Goal: Information Seeking & Learning: Learn about a topic

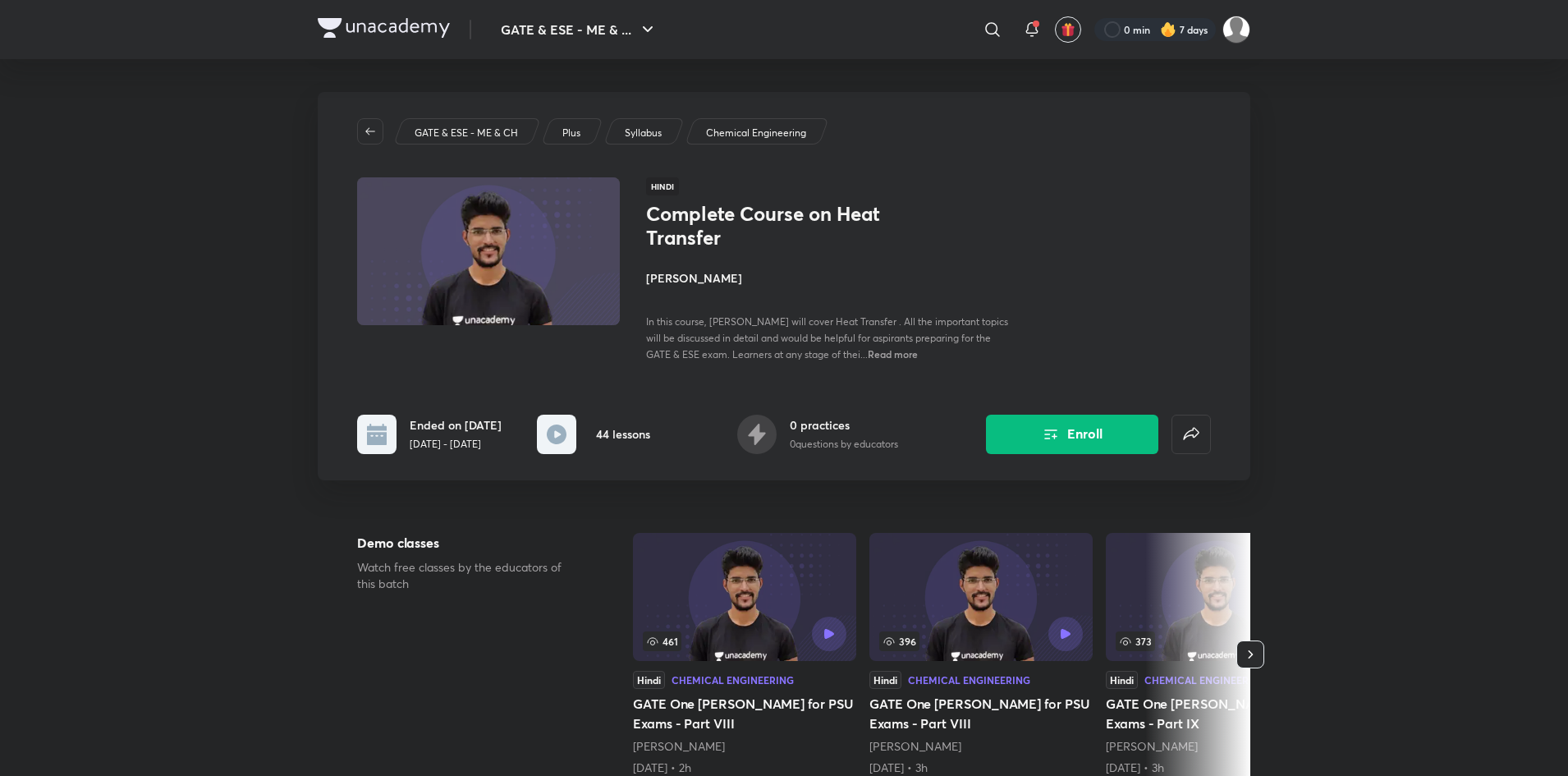
scroll to position [2601, 0]
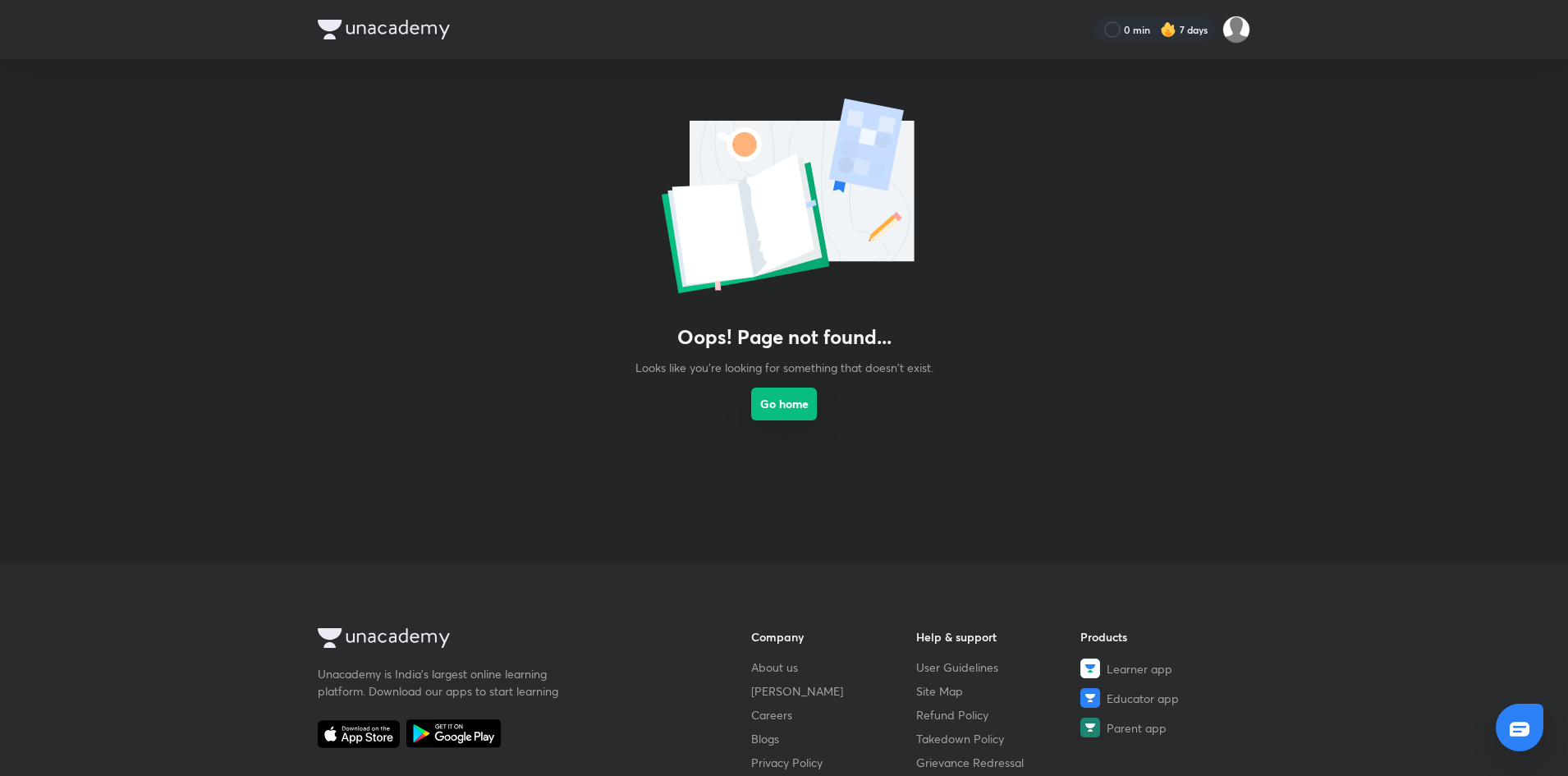
click at [772, 415] on button "Go home" at bounding box center [783, 404] width 66 height 33
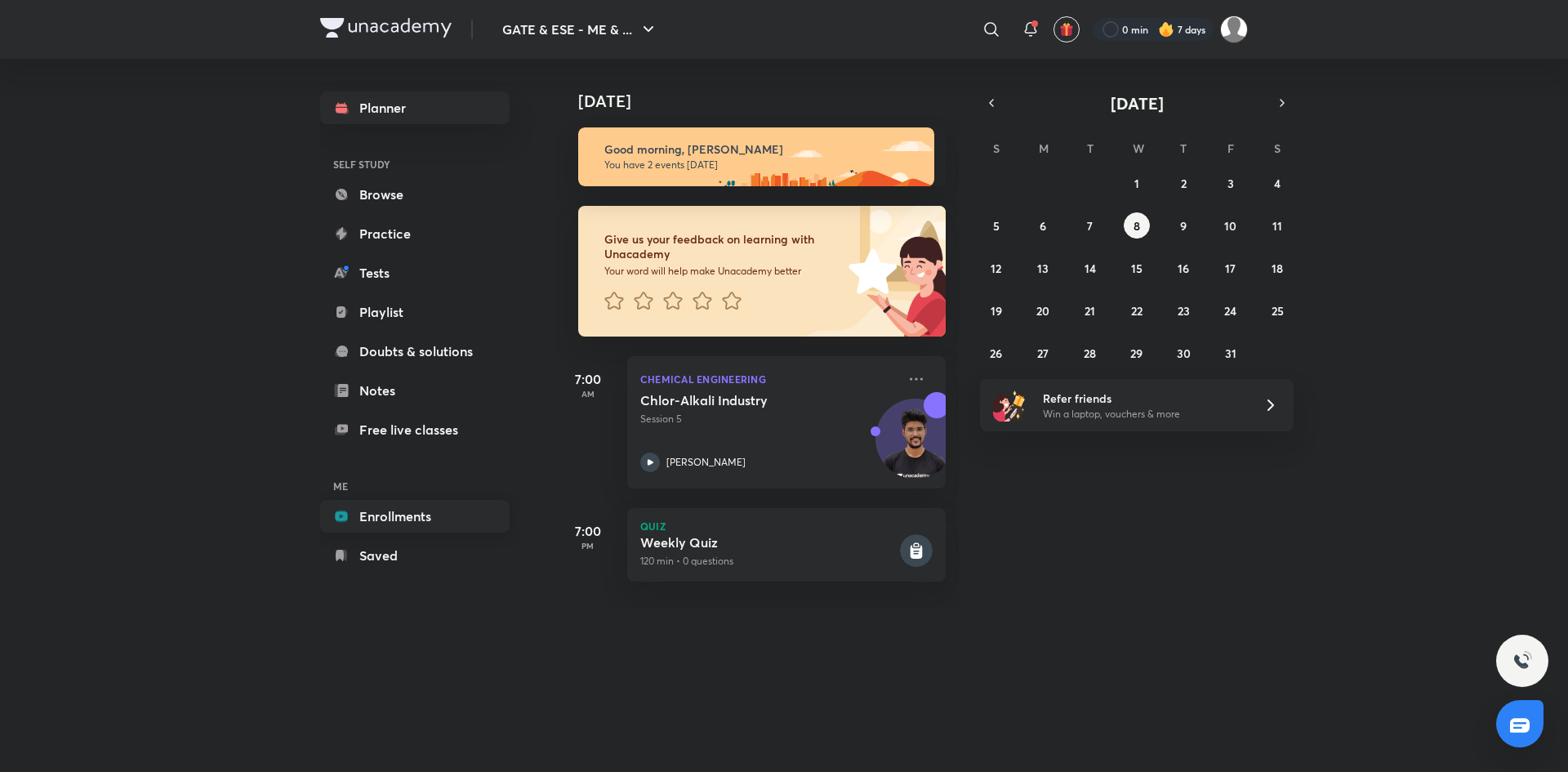
click at [369, 512] on link "Enrollments" at bounding box center [414, 517] width 189 height 33
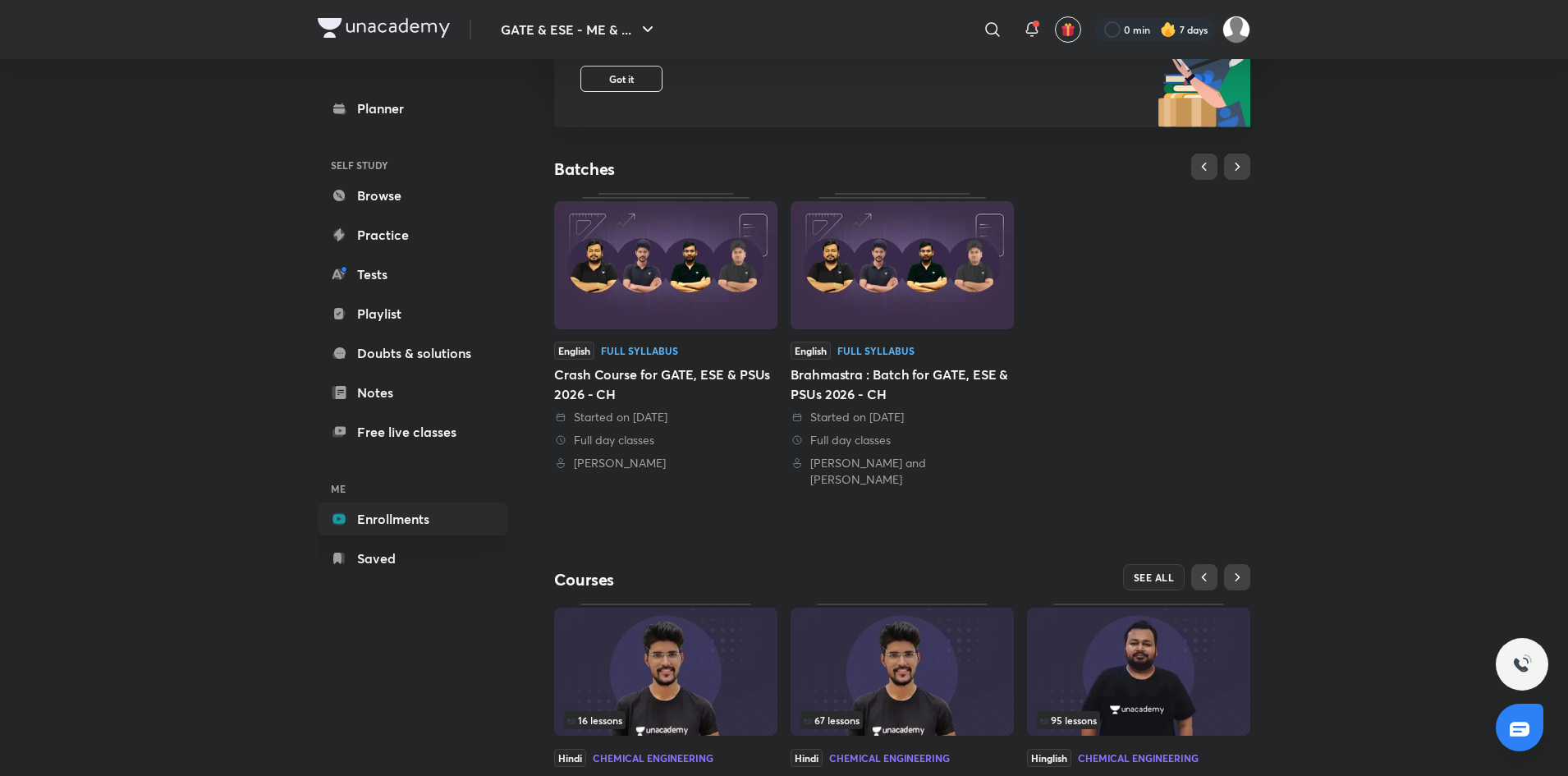
scroll to position [337, 0]
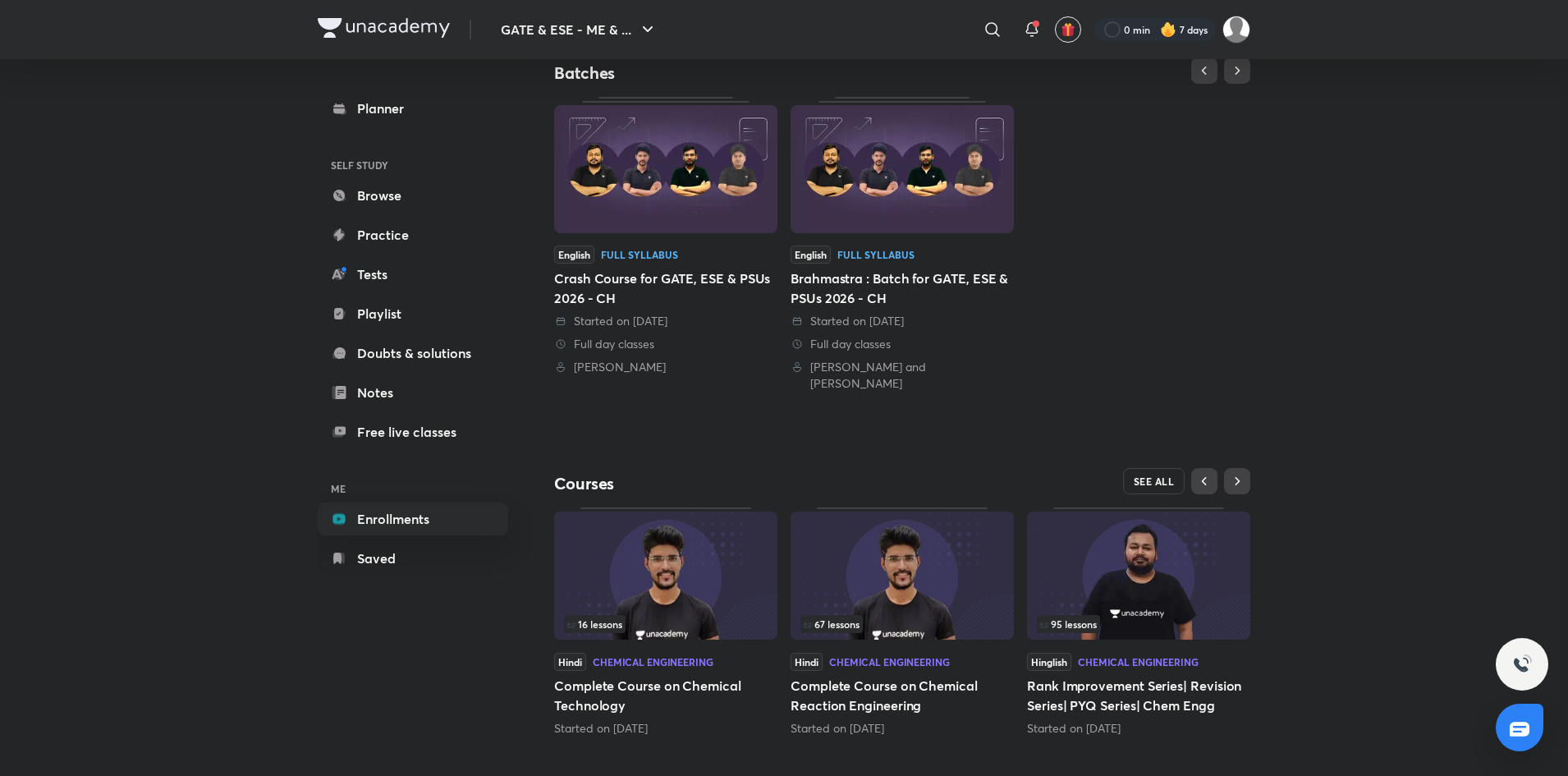
click at [1157, 475] on span "SEE ALL" at bounding box center [1154, 481] width 41 height 12
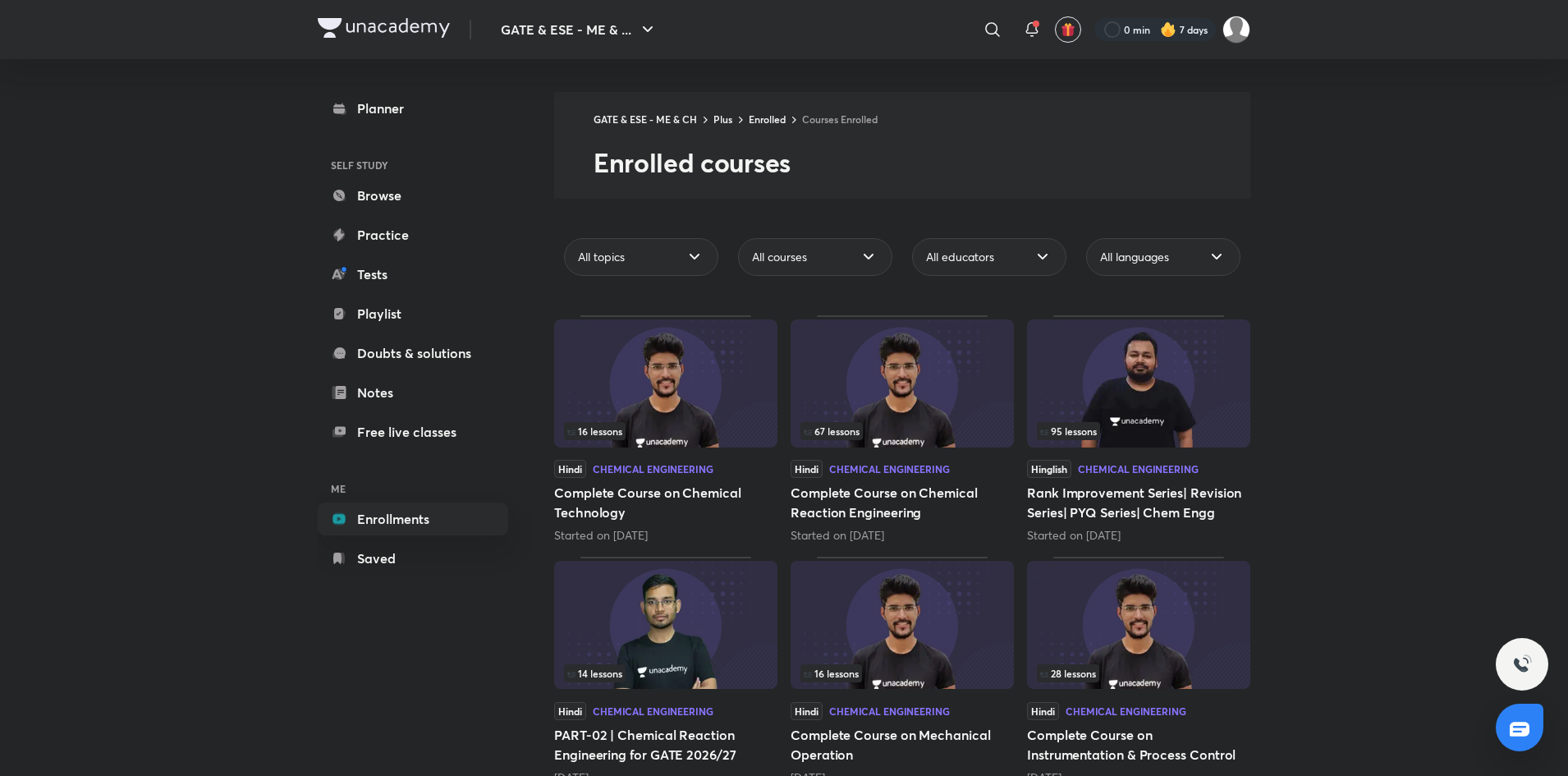
click at [1126, 387] on img at bounding box center [1138, 383] width 223 height 128
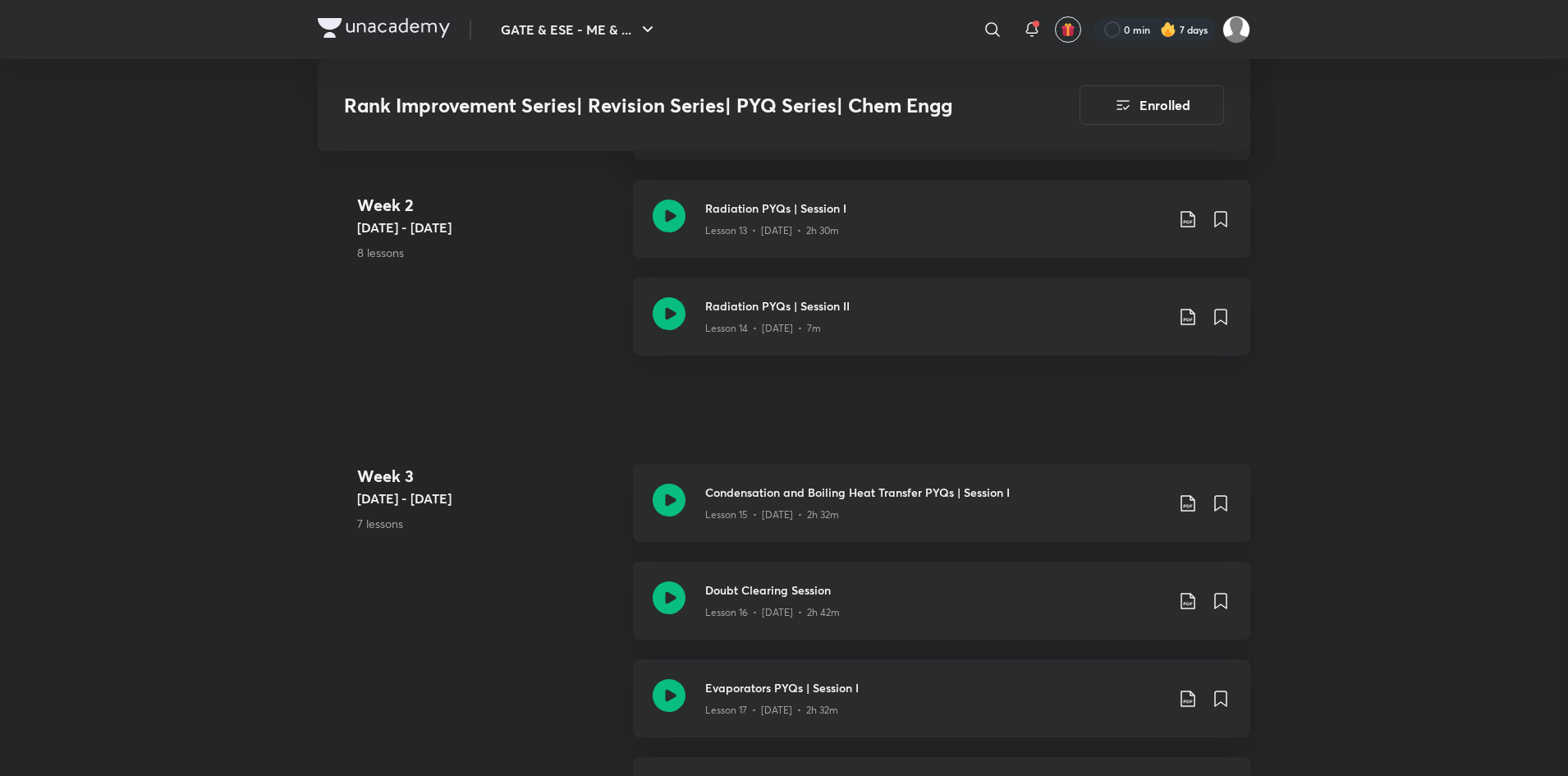
scroll to position [2160, 0]
click at [941, 514] on div "Lesson 15 • [DATE] • 2h 32m" at bounding box center [934, 513] width 459 height 22
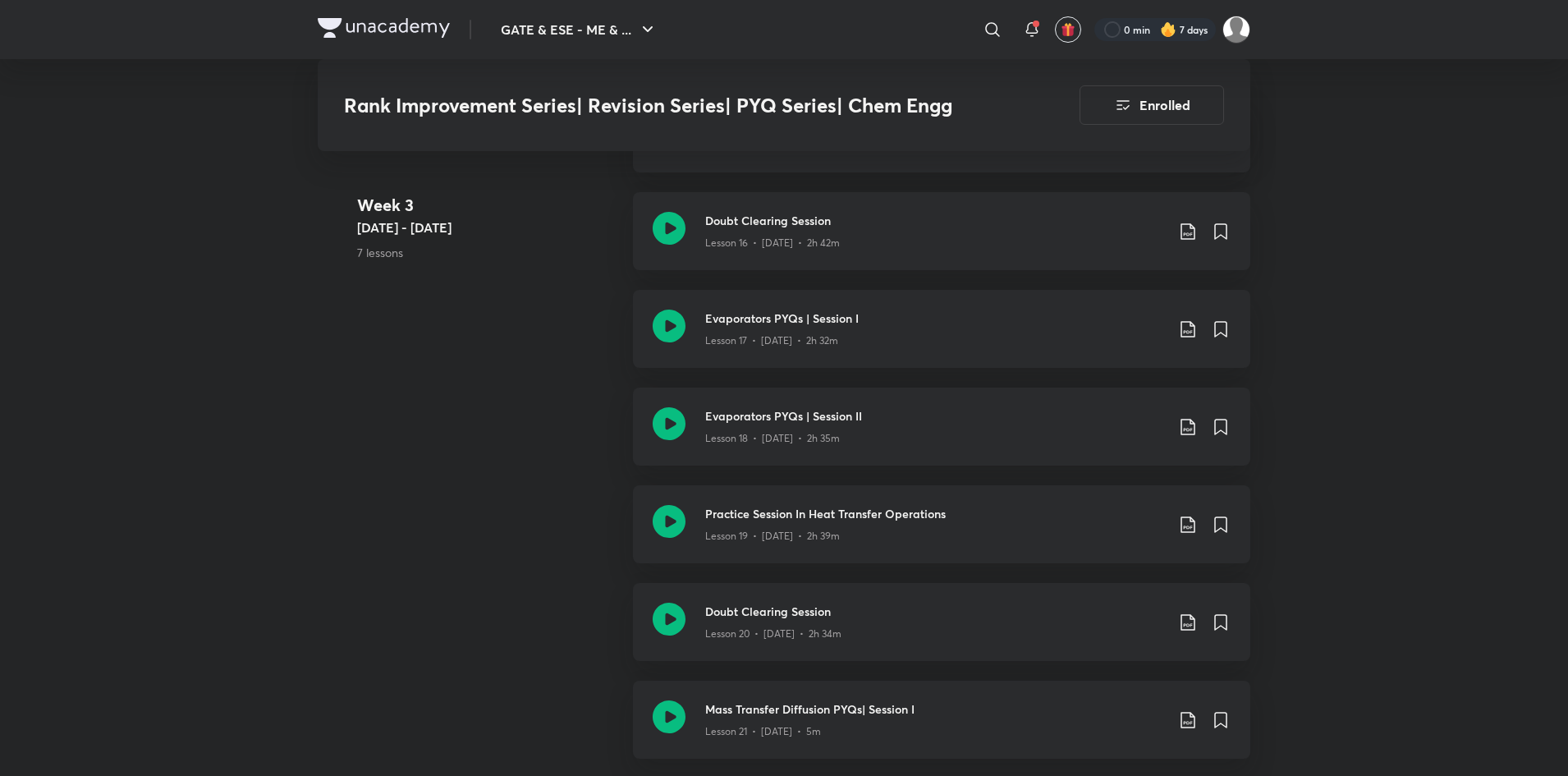
scroll to position [2532, 0]
click at [846, 422] on h3 "Evaporators PYQs | Session II" at bounding box center [934, 415] width 459 height 17
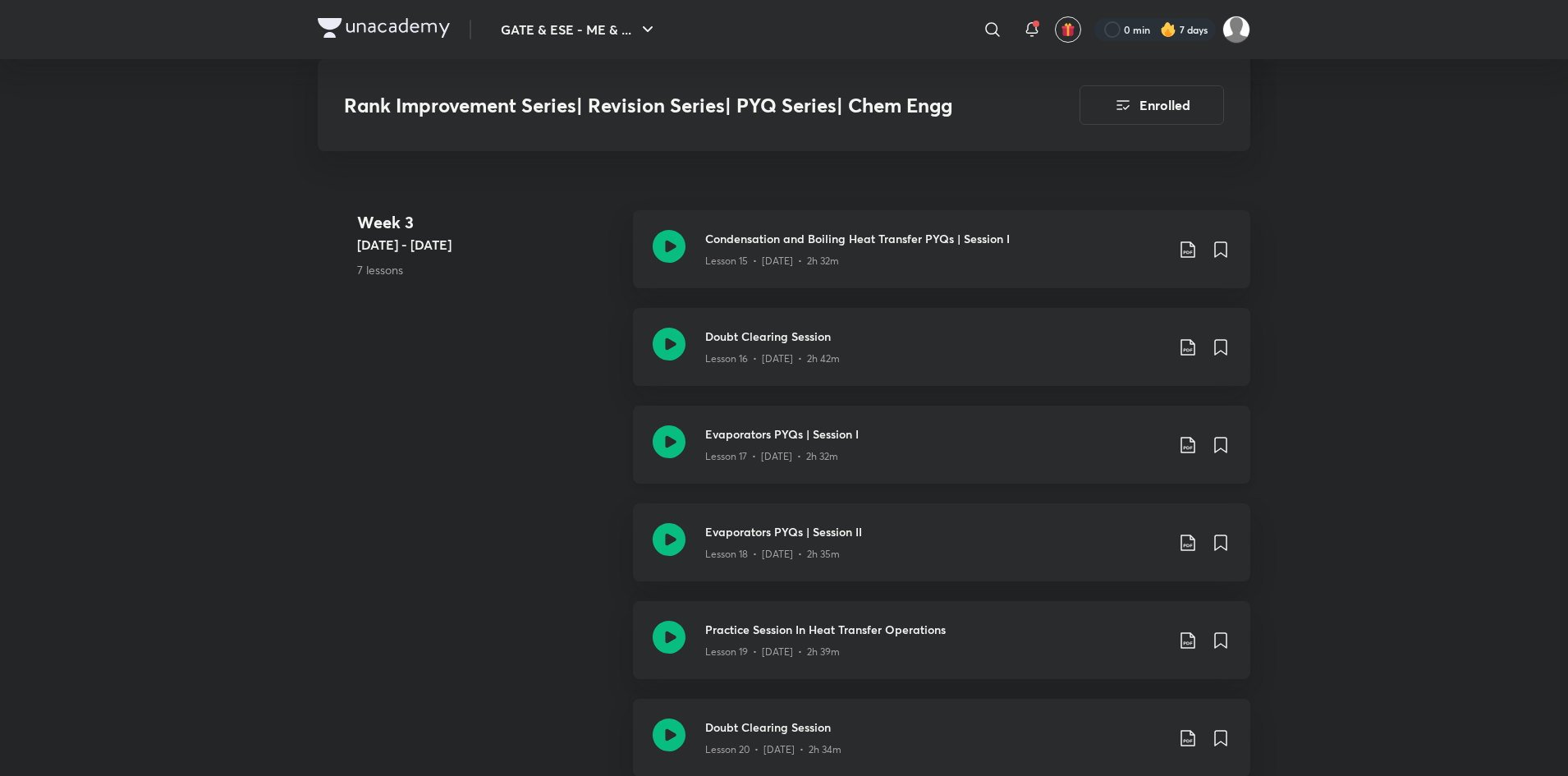
scroll to position [2417, 0]
click at [924, 511] on div "Evaporators PYQs | Session II Lesson 18 • [DATE] • 2h 35m" at bounding box center [941, 542] width 617 height 78
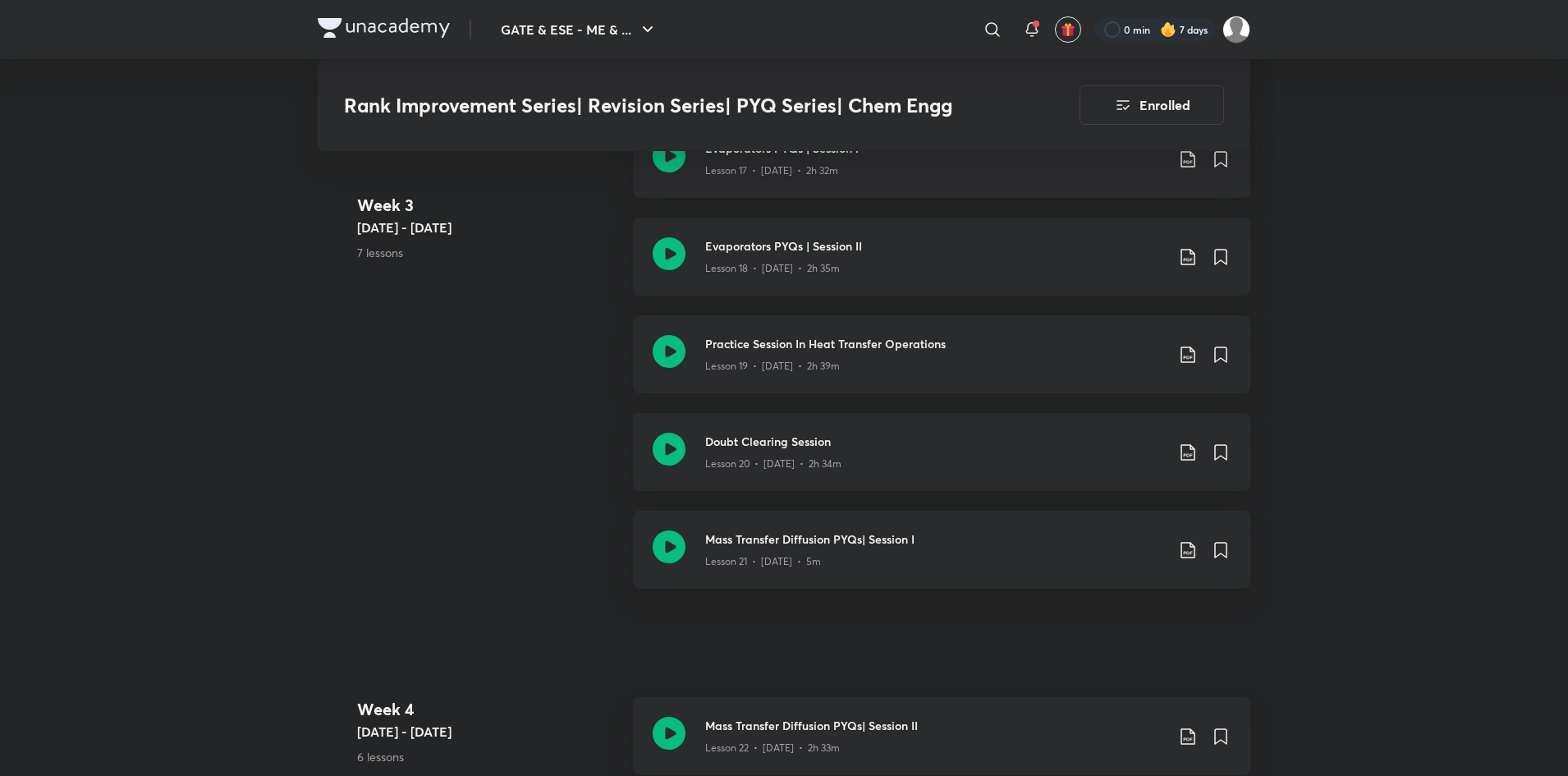
scroll to position [2704, 0]
drag, startPoint x: 621, startPoint y: 523, endPoint x: 492, endPoint y: 598, distance: 149.2
click at [492, 598] on div "Week [DATE] 4 - [DATE] 7 lessons Condensation and Boiling Heat Transfer PYQs | …" at bounding box center [783, 263] width 933 height 684
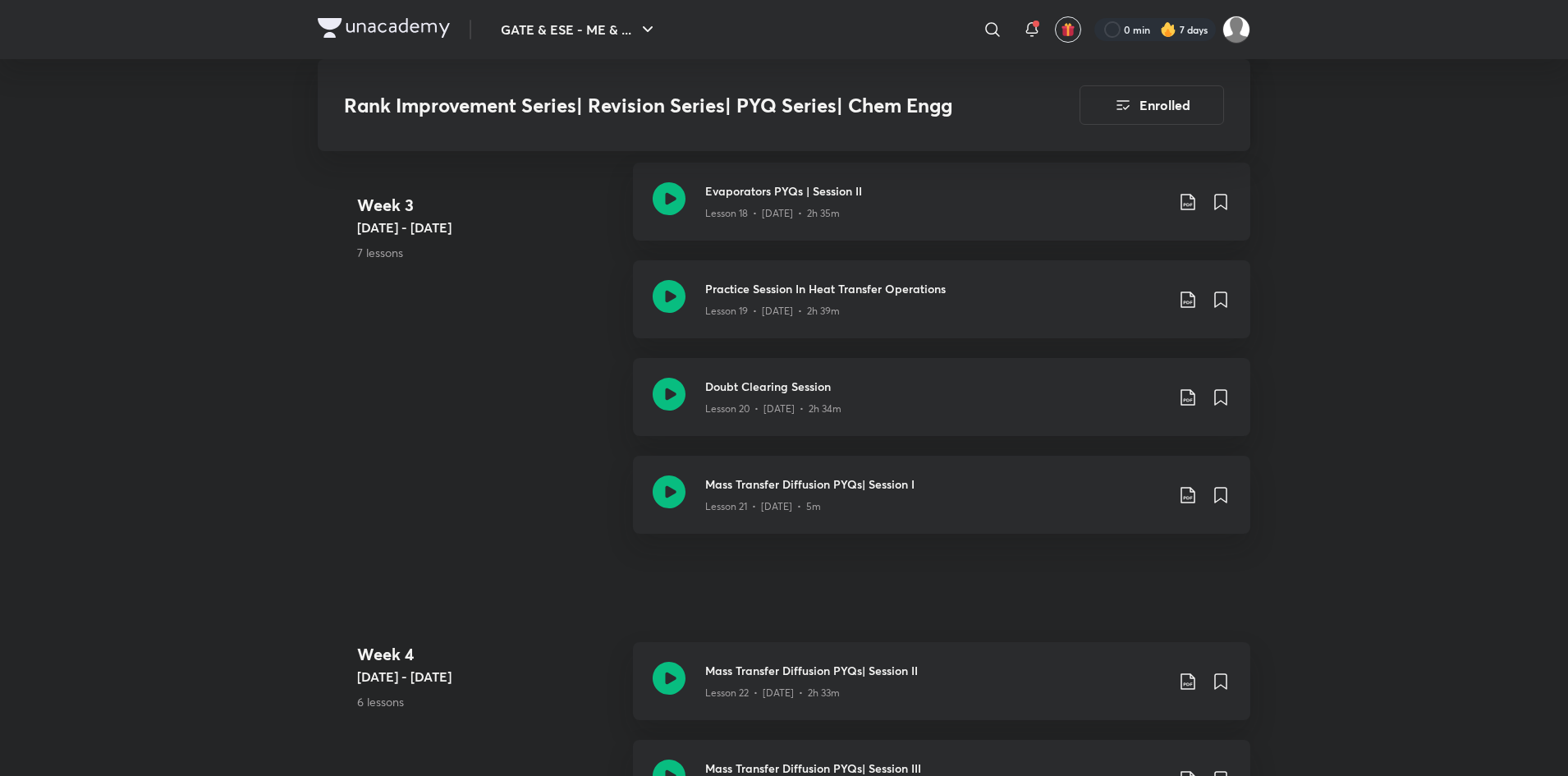
scroll to position [2757, 0]
click at [889, 484] on h3 "Mass Transfer Diffusion PYQs| Session I" at bounding box center [934, 484] width 459 height 17
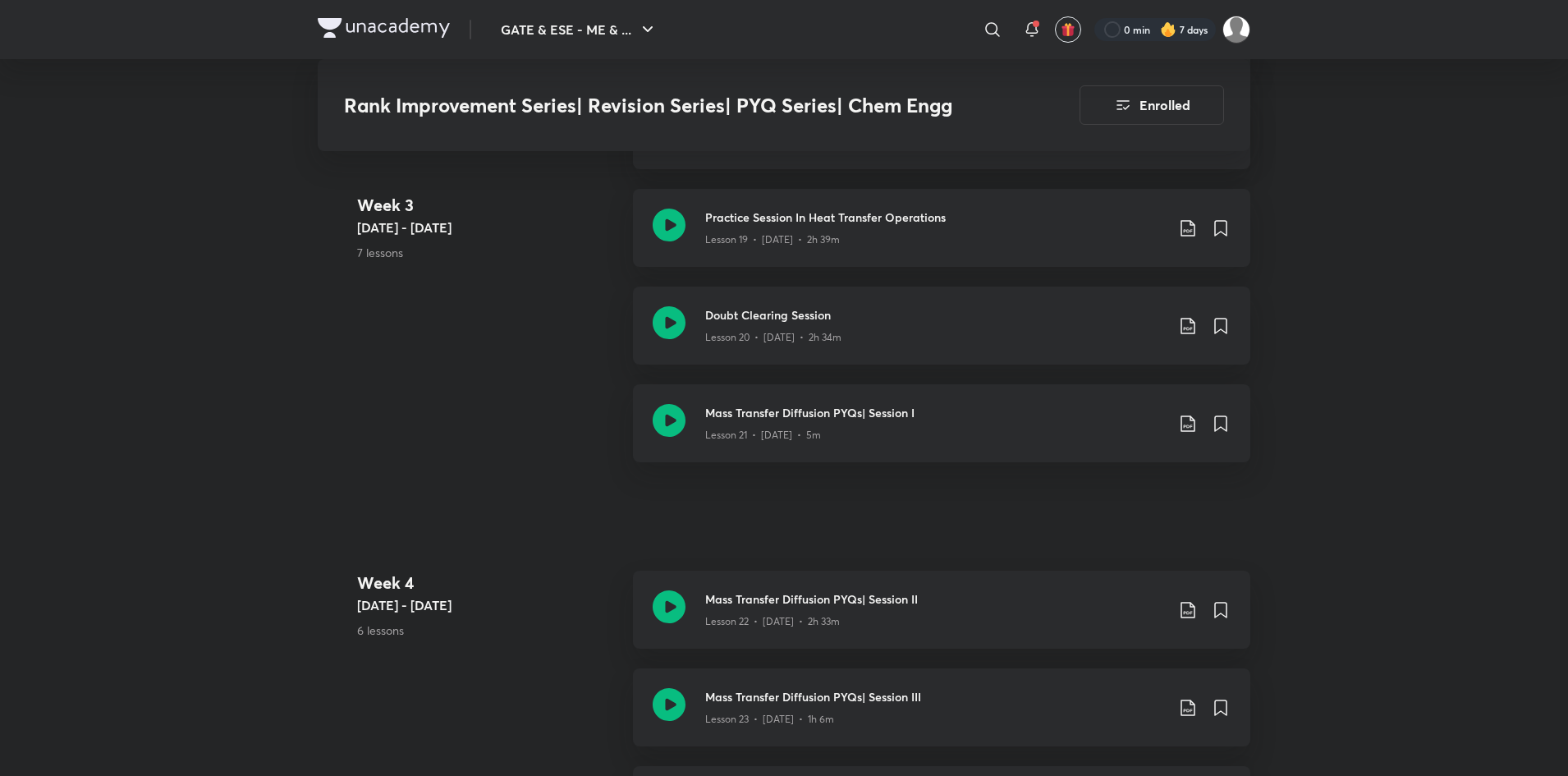
scroll to position [2827, 0]
click at [973, 601] on h3 "Mass Transfer Diffusion PYQs| Session II" at bounding box center [934, 600] width 459 height 17
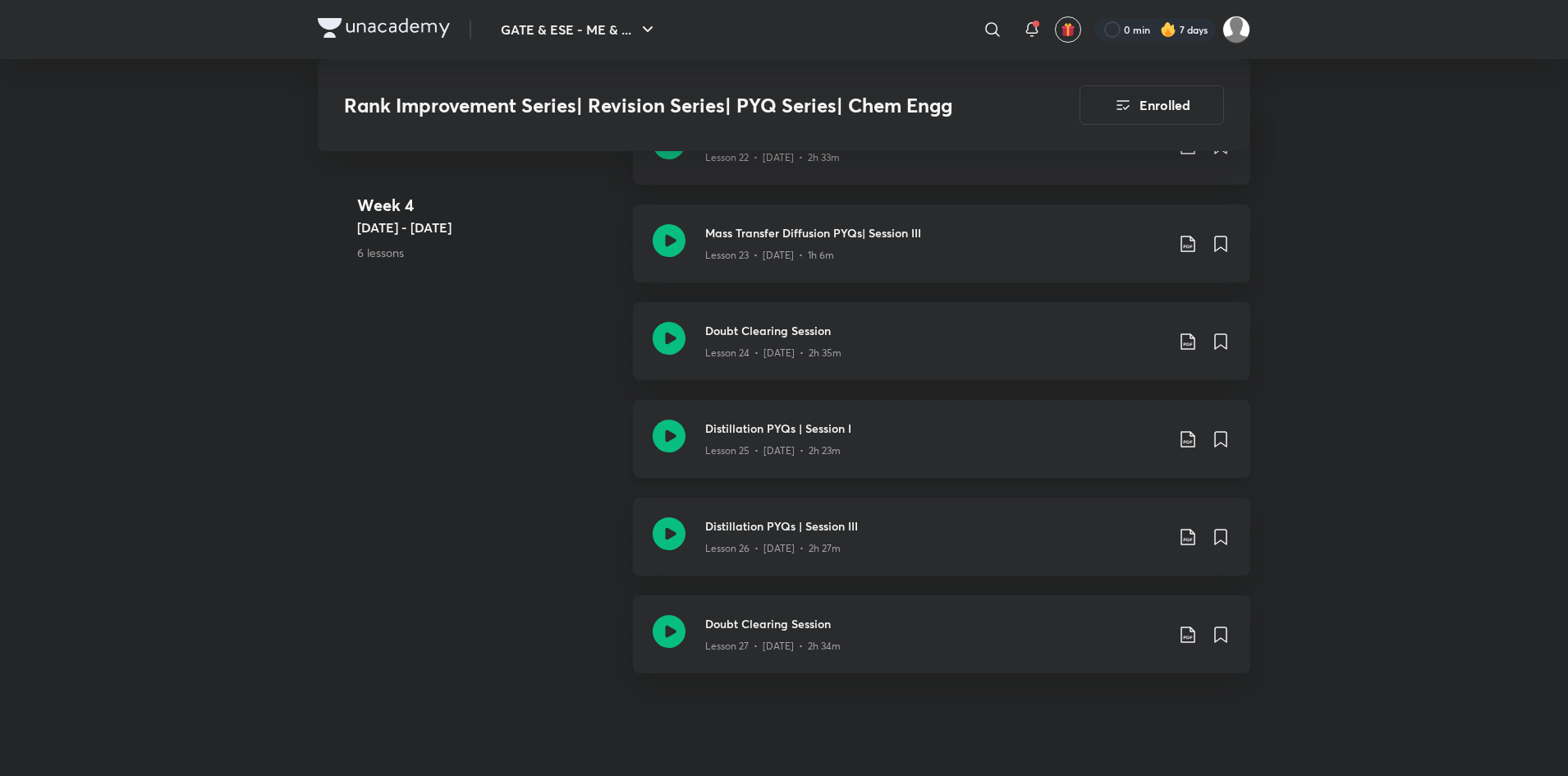
scroll to position [3293, 0]
click at [924, 440] on div "Lesson 25 • [DATE] • 2h 23m" at bounding box center [934, 447] width 459 height 22
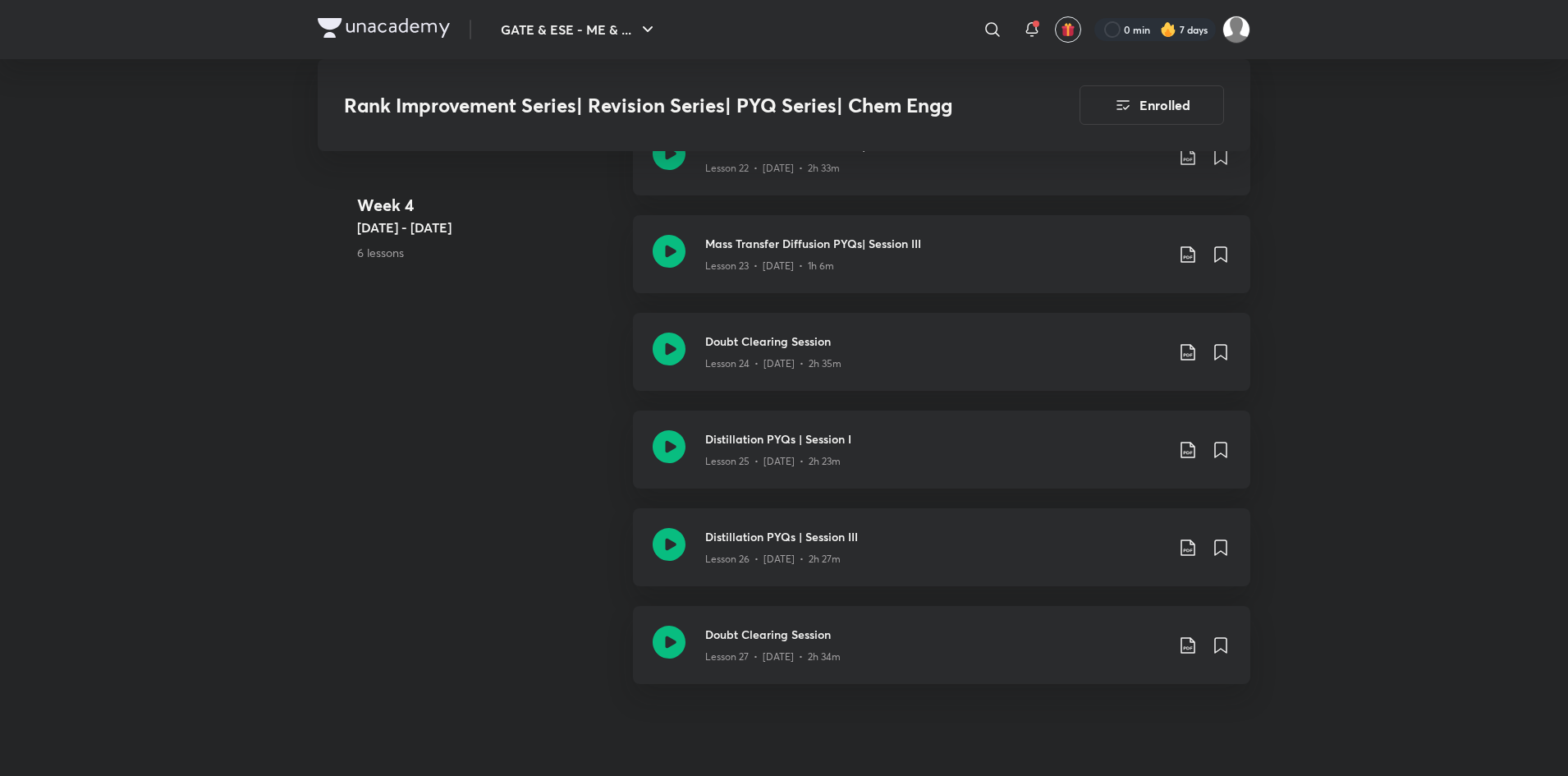
scroll to position [3288, 0]
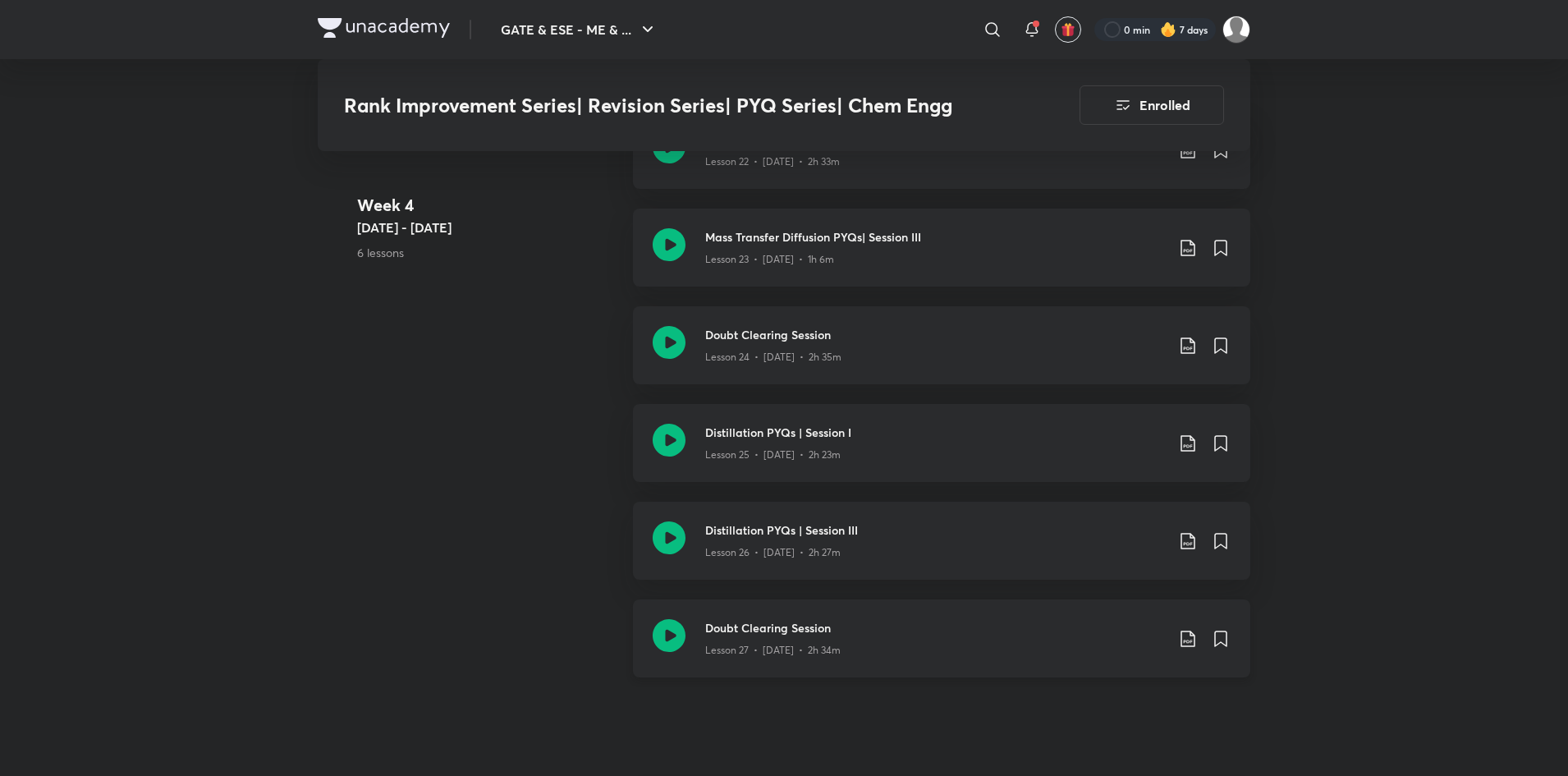
drag, startPoint x: 411, startPoint y: 452, endPoint x: 952, endPoint y: 617, distance: 565.6
click at [952, 617] on div "Doubt Clearing Session Lesson 27 • [DATE] • 2h 34m" at bounding box center [941, 638] width 617 height 78
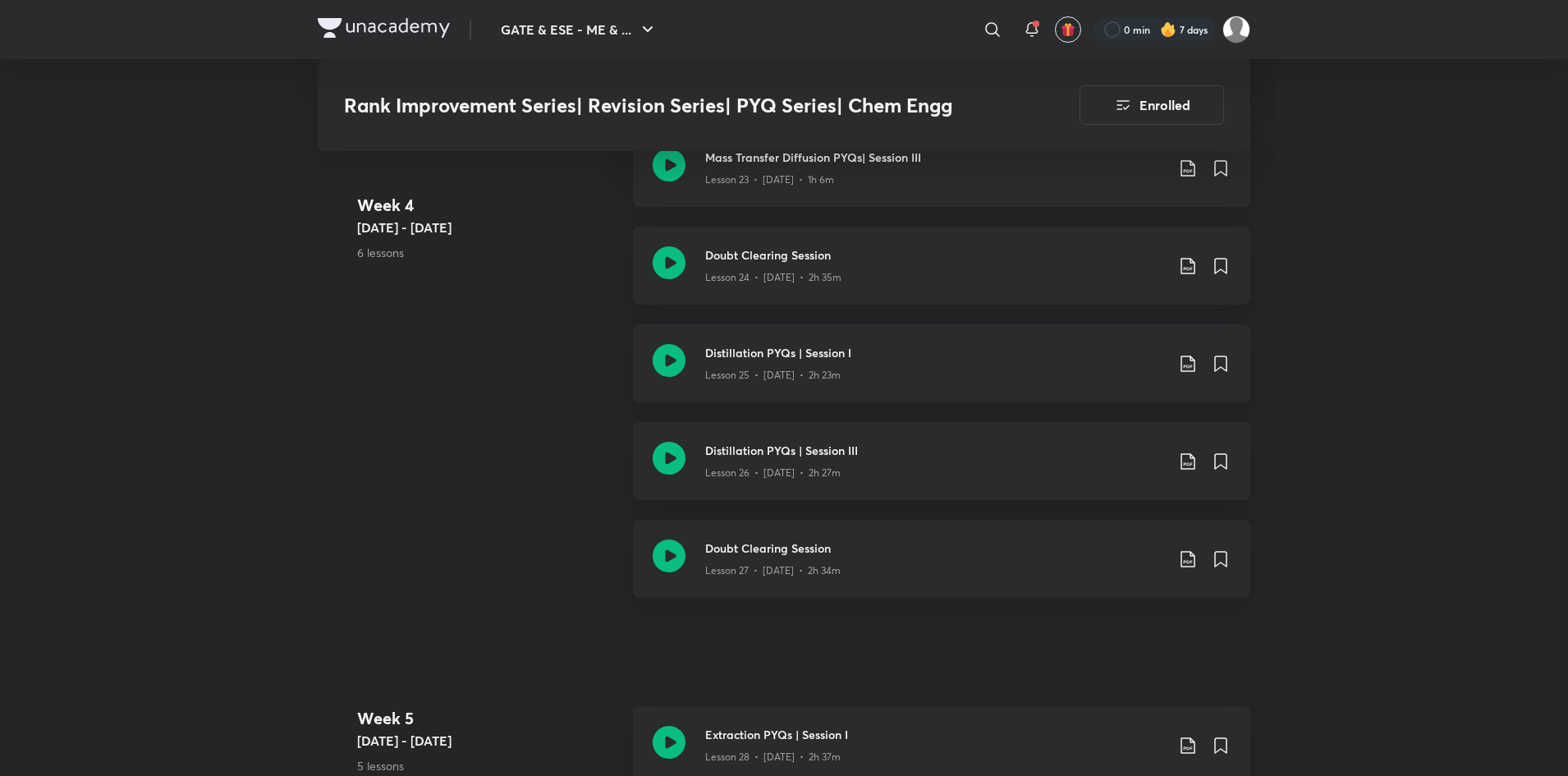
scroll to position [3368, 0]
drag, startPoint x: 438, startPoint y: 372, endPoint x: 350, endPoint y: 443, distance: 113.1
click at [350, 443] on div "Week [DATE] - [DATE] 6 lessons Mass Transfer Diffusion PYQs| Session II Lesson …" at bounding box center [783, 324] width 933 height 587
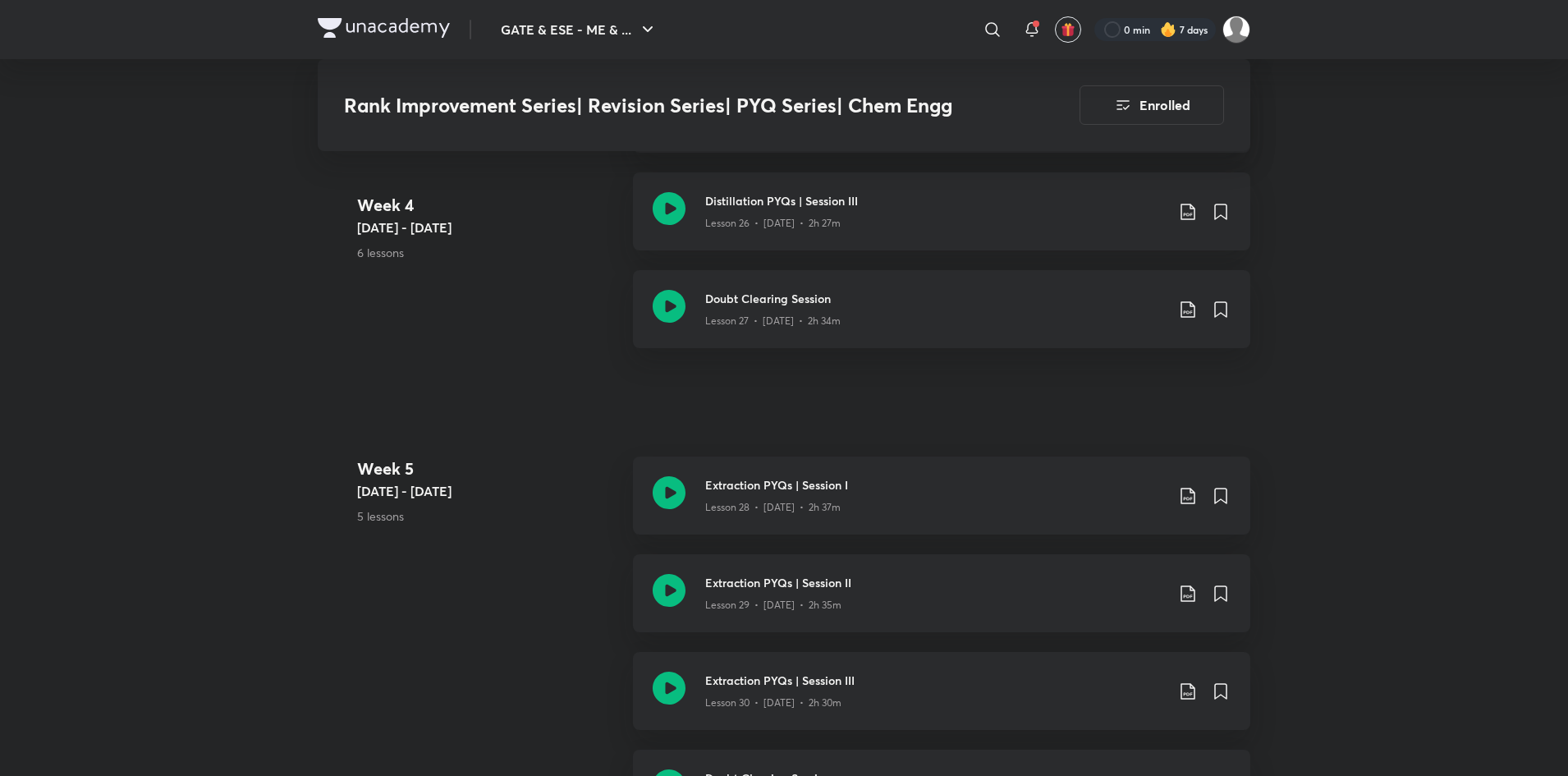
scroll to position [3618, 0]
click at [899, 489] on h3 "Extraction PYQs | Session I" at bounding box center [934, 484] width 459 height 17
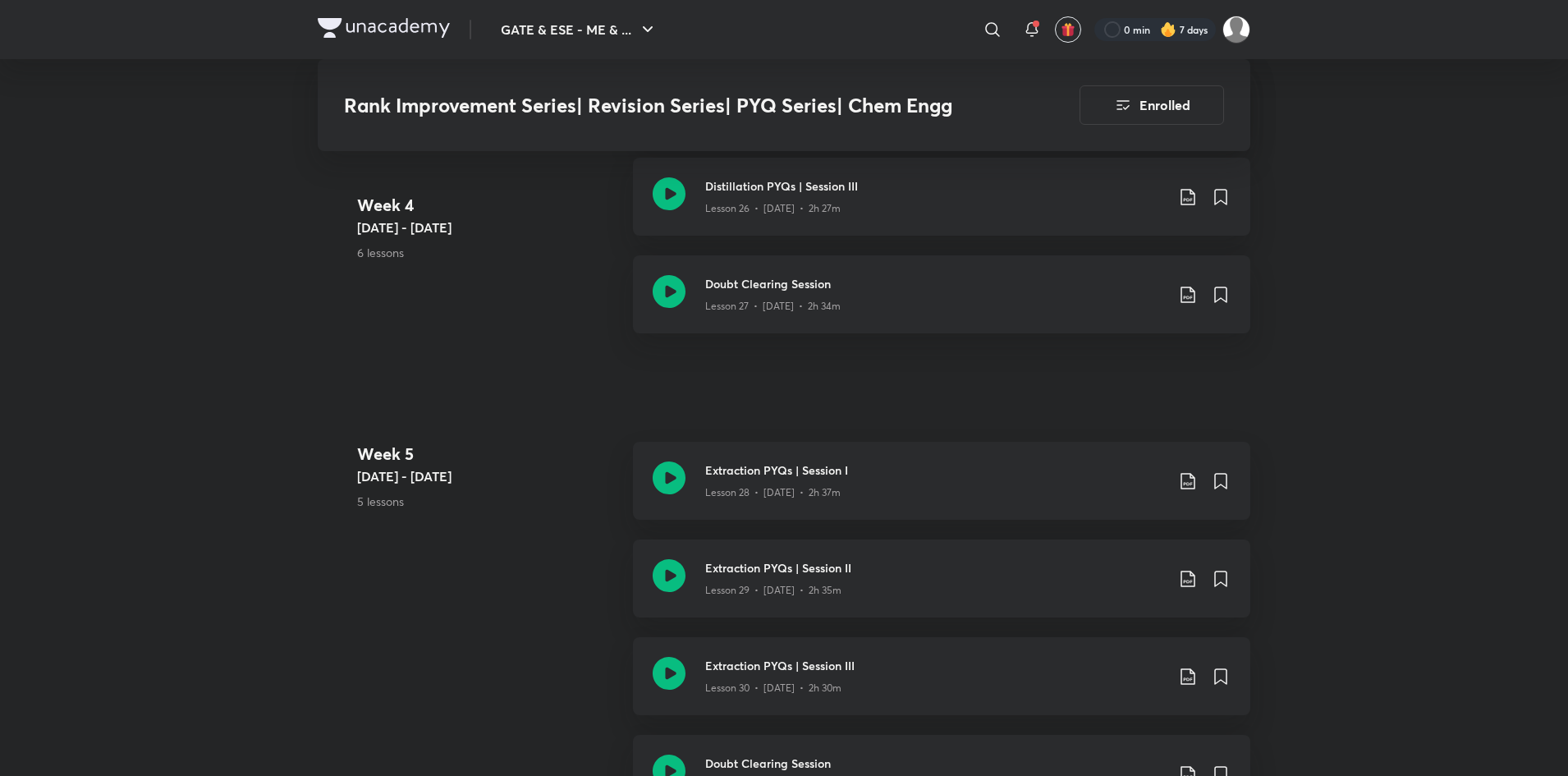
scroll to position [3627, 0]
click at [932, 291] on h3 "Doubt Clearing Session" at bounding box center [934, 287] width 459 height 17
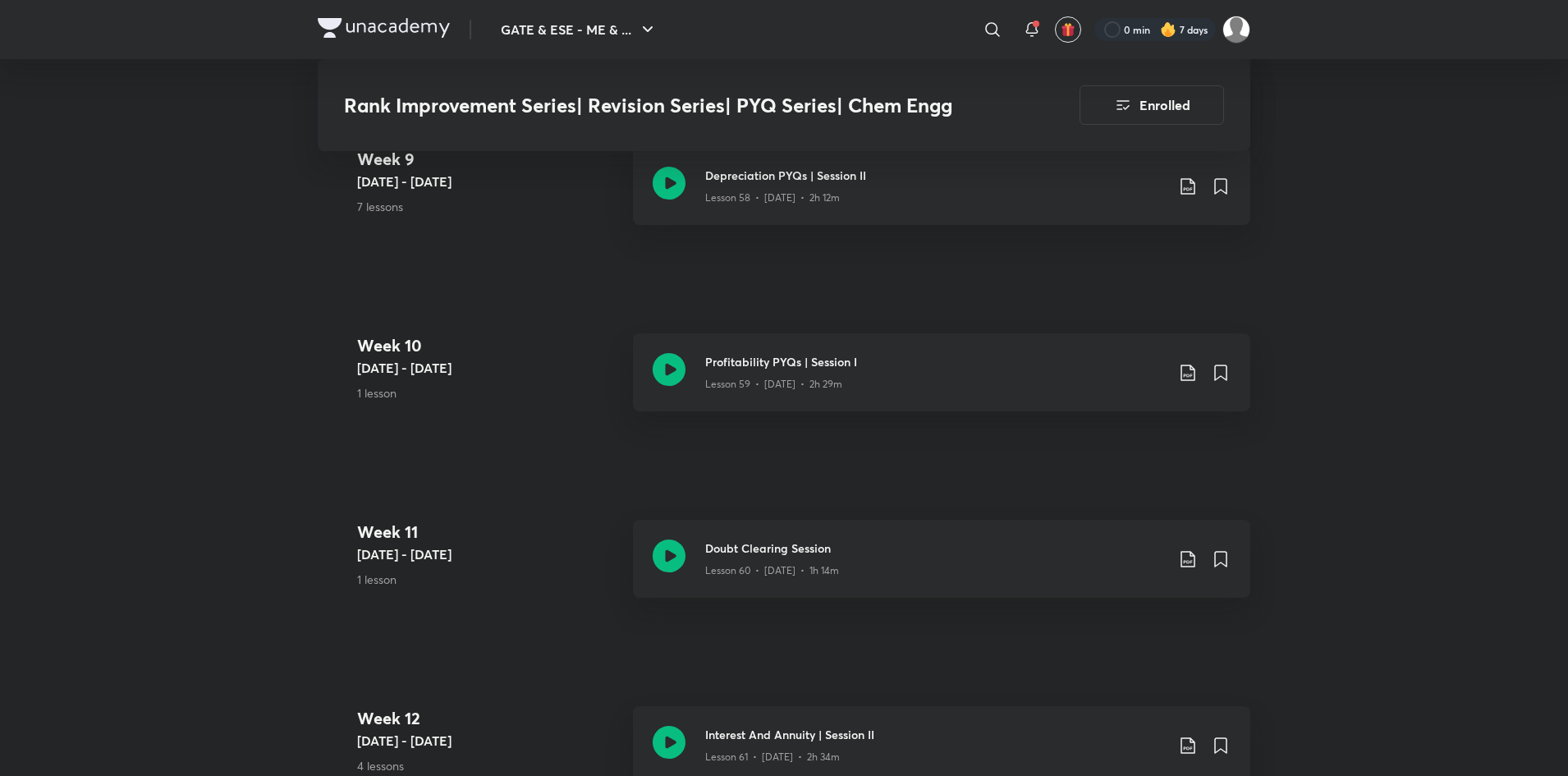
scroll to position [7215, 0]
click at [921, 538] on h3 "Doubt Clearing Session" at bounding box center [934, 547] width 459 height 17
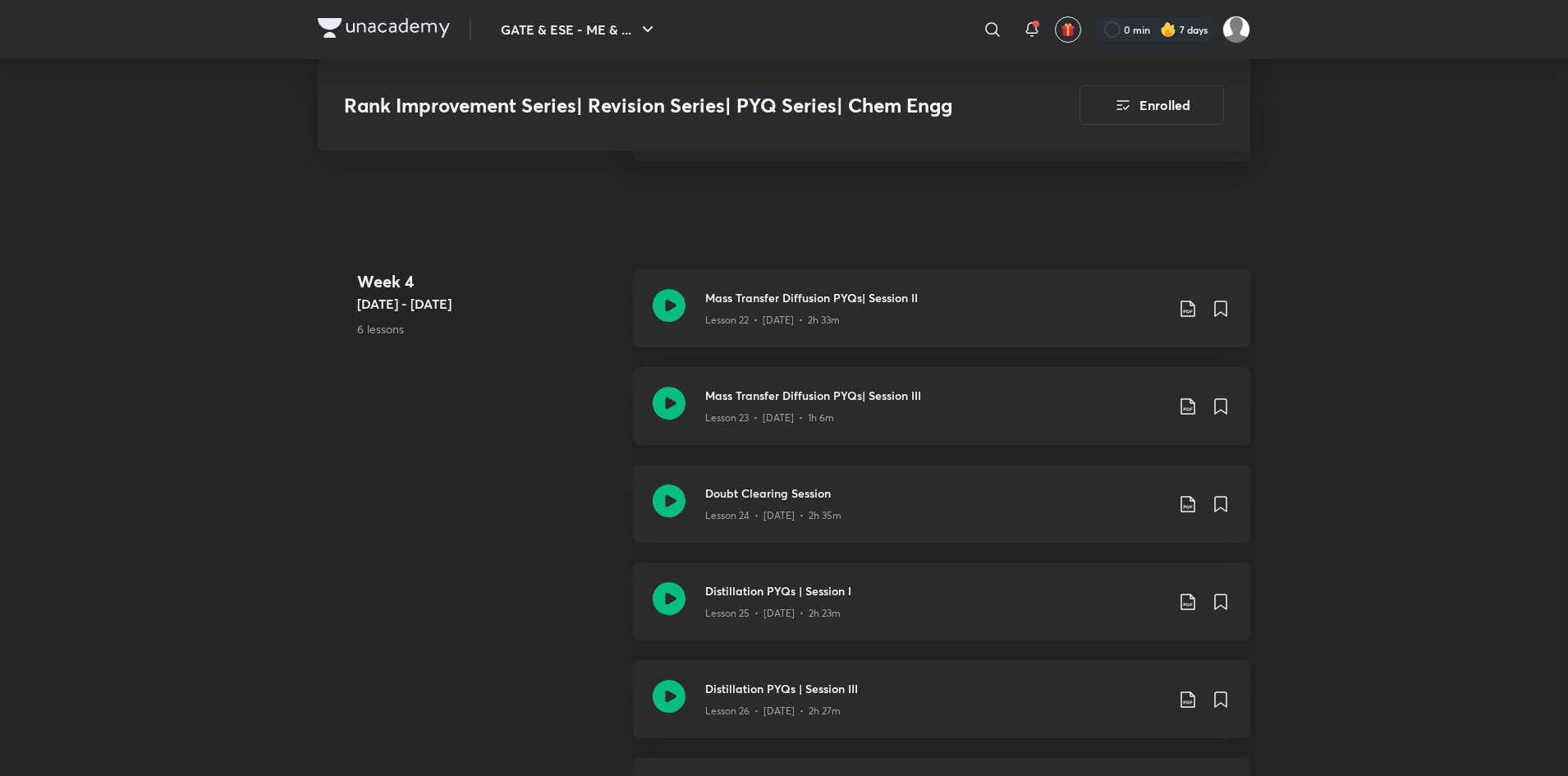
scroll to position [3131, 0]
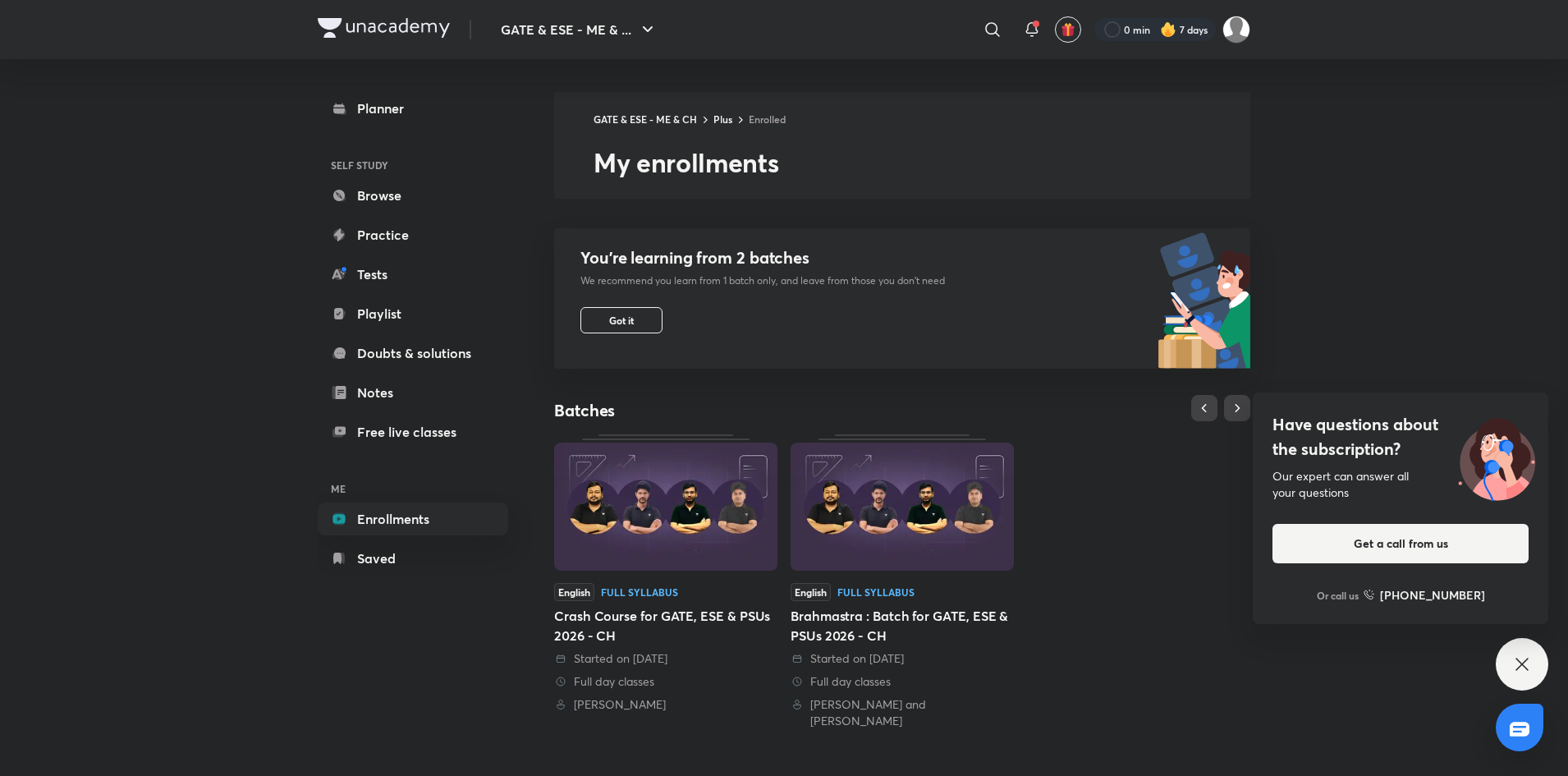
click at [1447, 278] on div "GATE & ESE - ME & ... ​ 0 min 7 days Planner SELF STUDY Browse Practice Tests P…" at bounding box center [784, 552] width 1568 height 1103
click at [1507, 670] on div "Have questions about the subscription? Our expert can answer all your questions…" at bounding box center [1521, 664] width 52 height 52
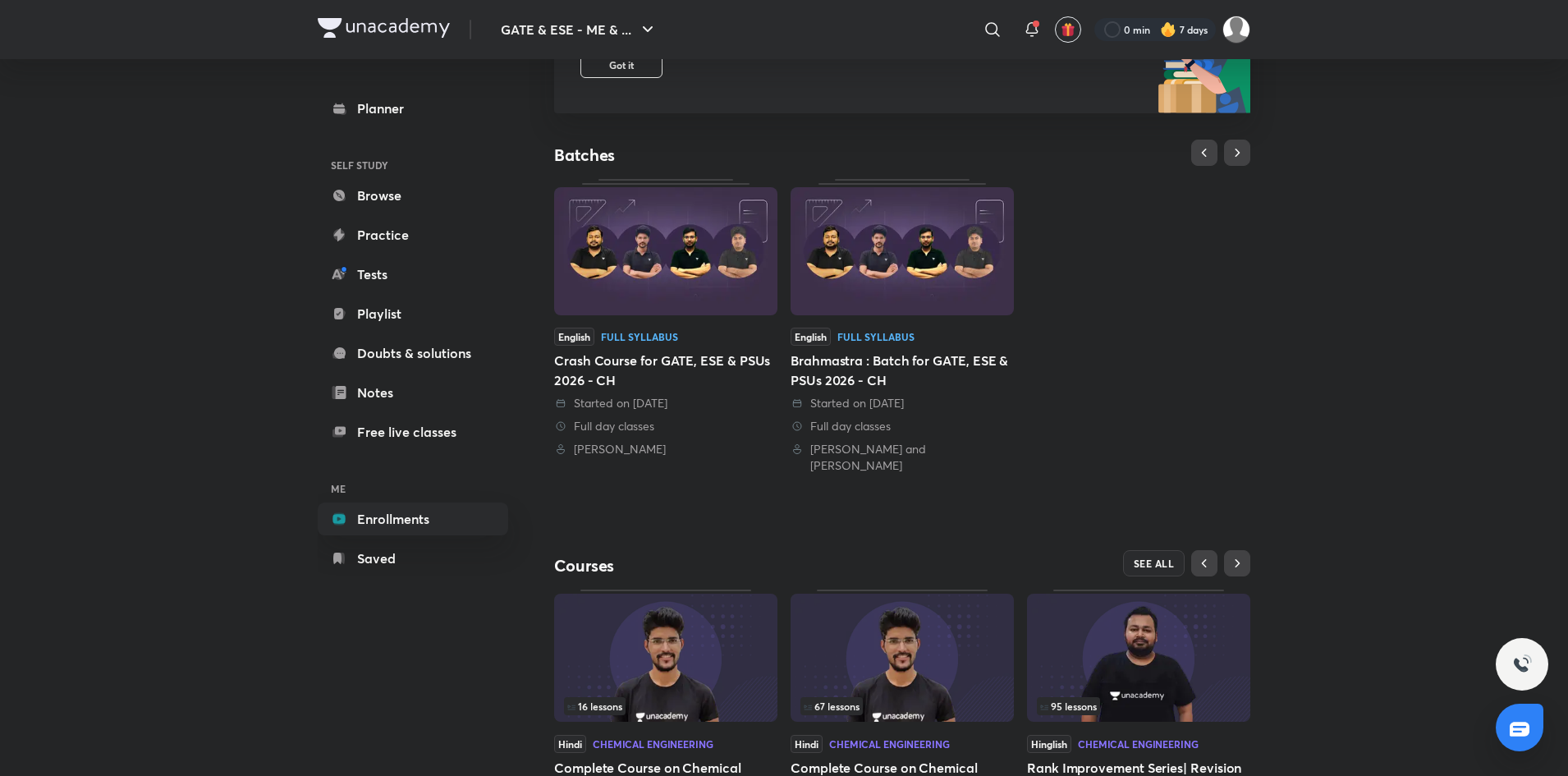
scroll to position [337, 0]
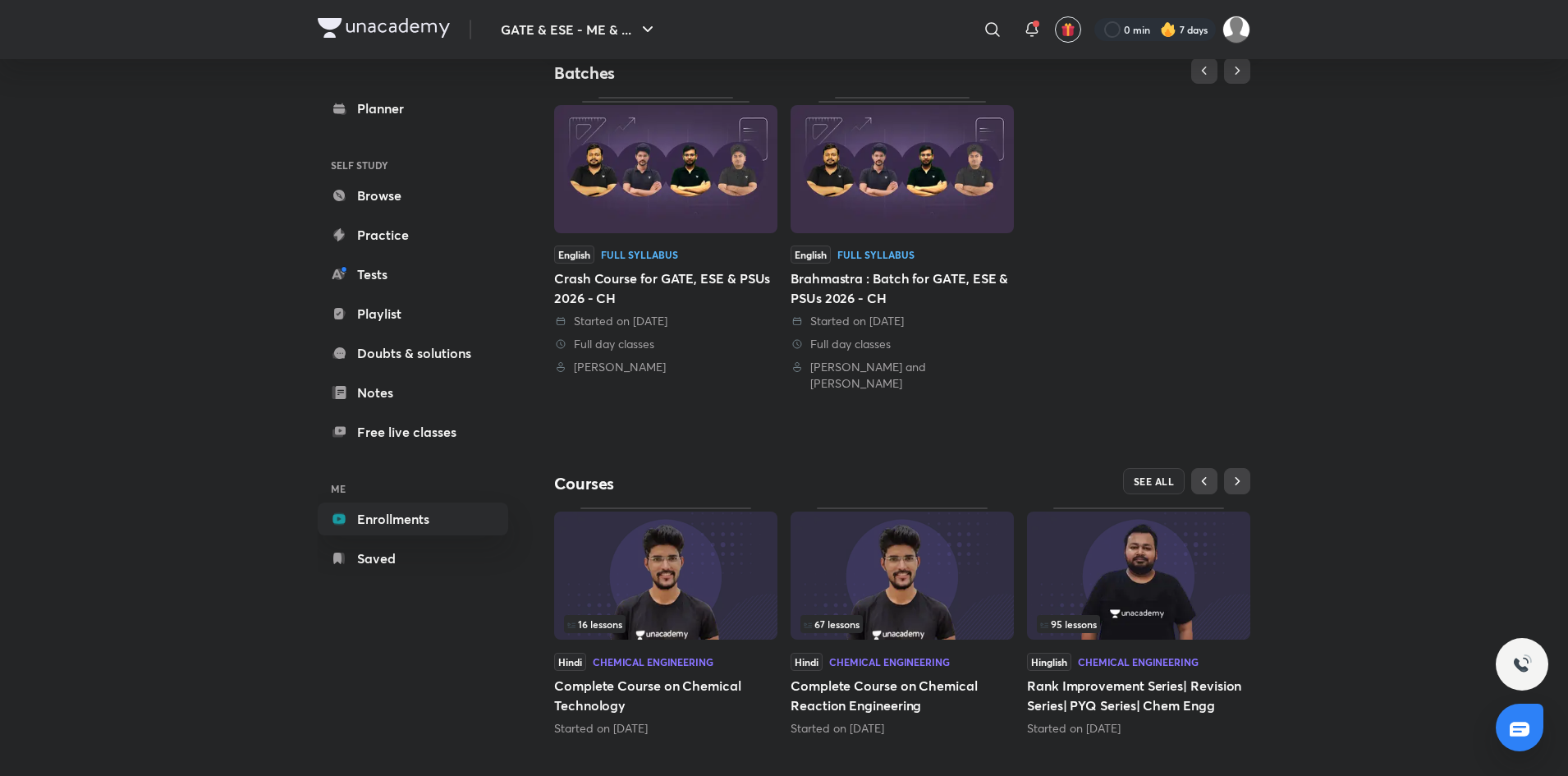
click at [894, 562] on img at bounding box center [902, 576] width 223 height 128
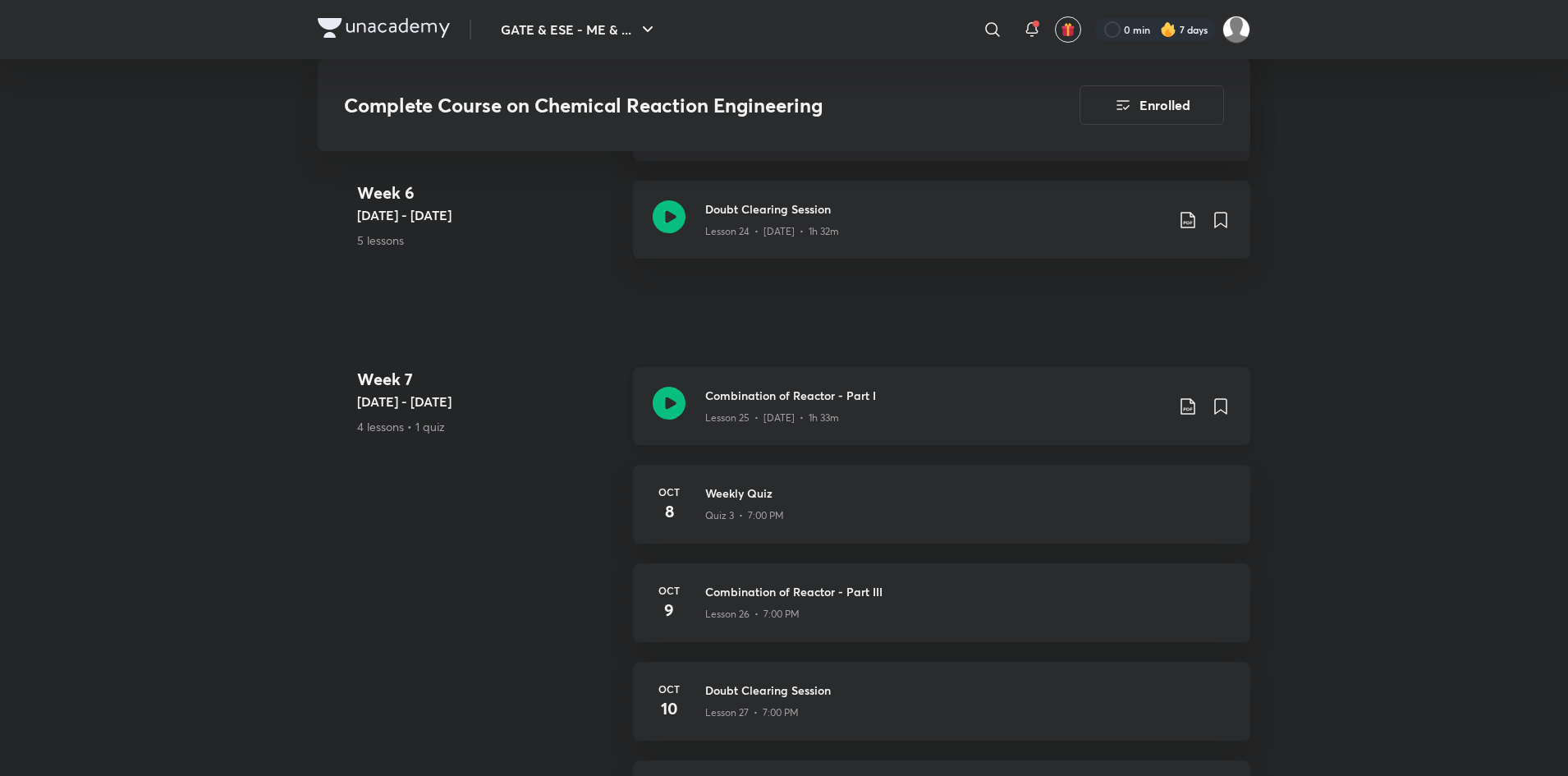
scroll to position [3760, 0]
click at [1027, 390] on h3 "Combination of Reactor - Part I" at bounding box center [934, 395] width 459 height 17
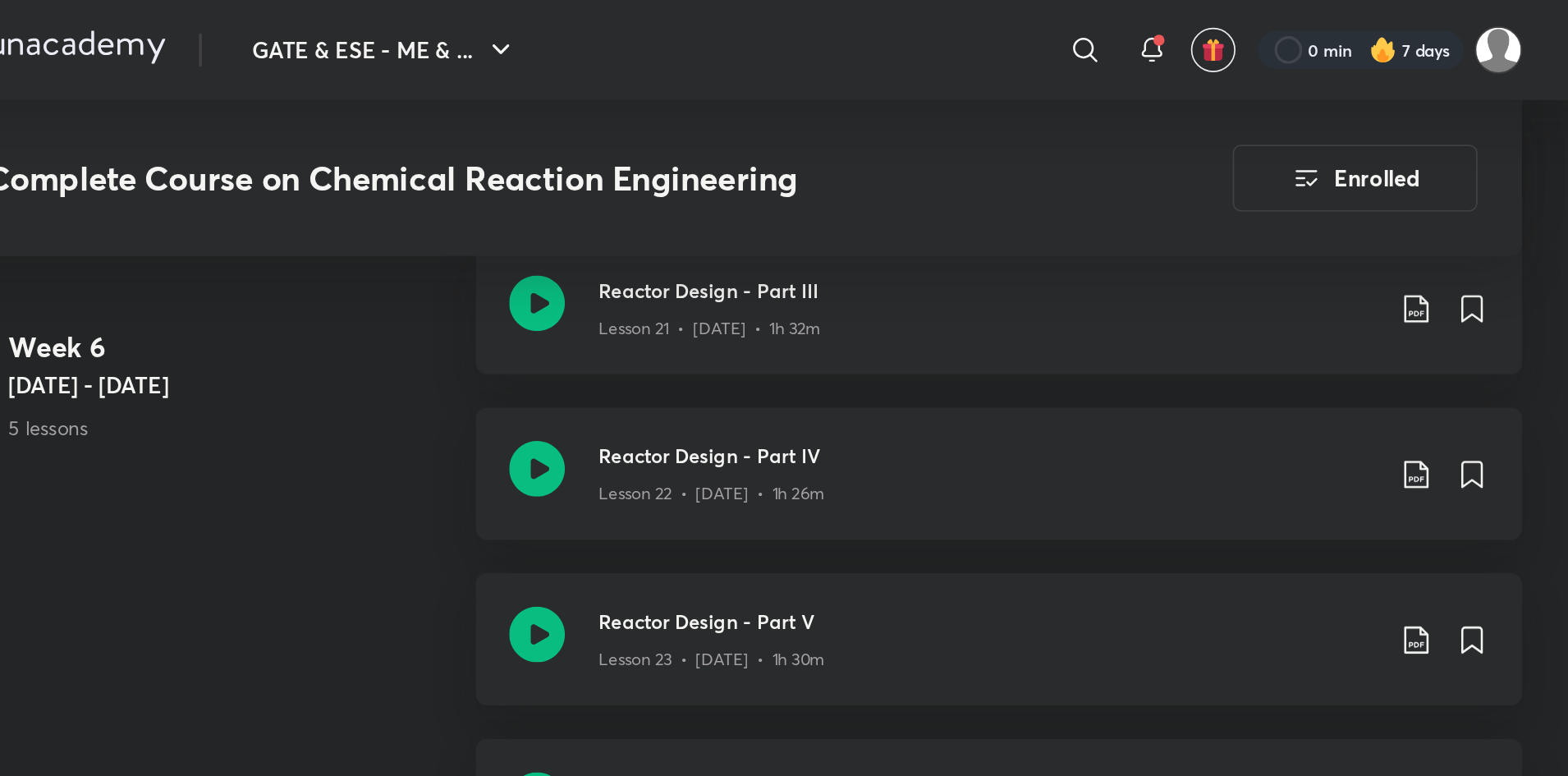
scroll to position [3504, 0]
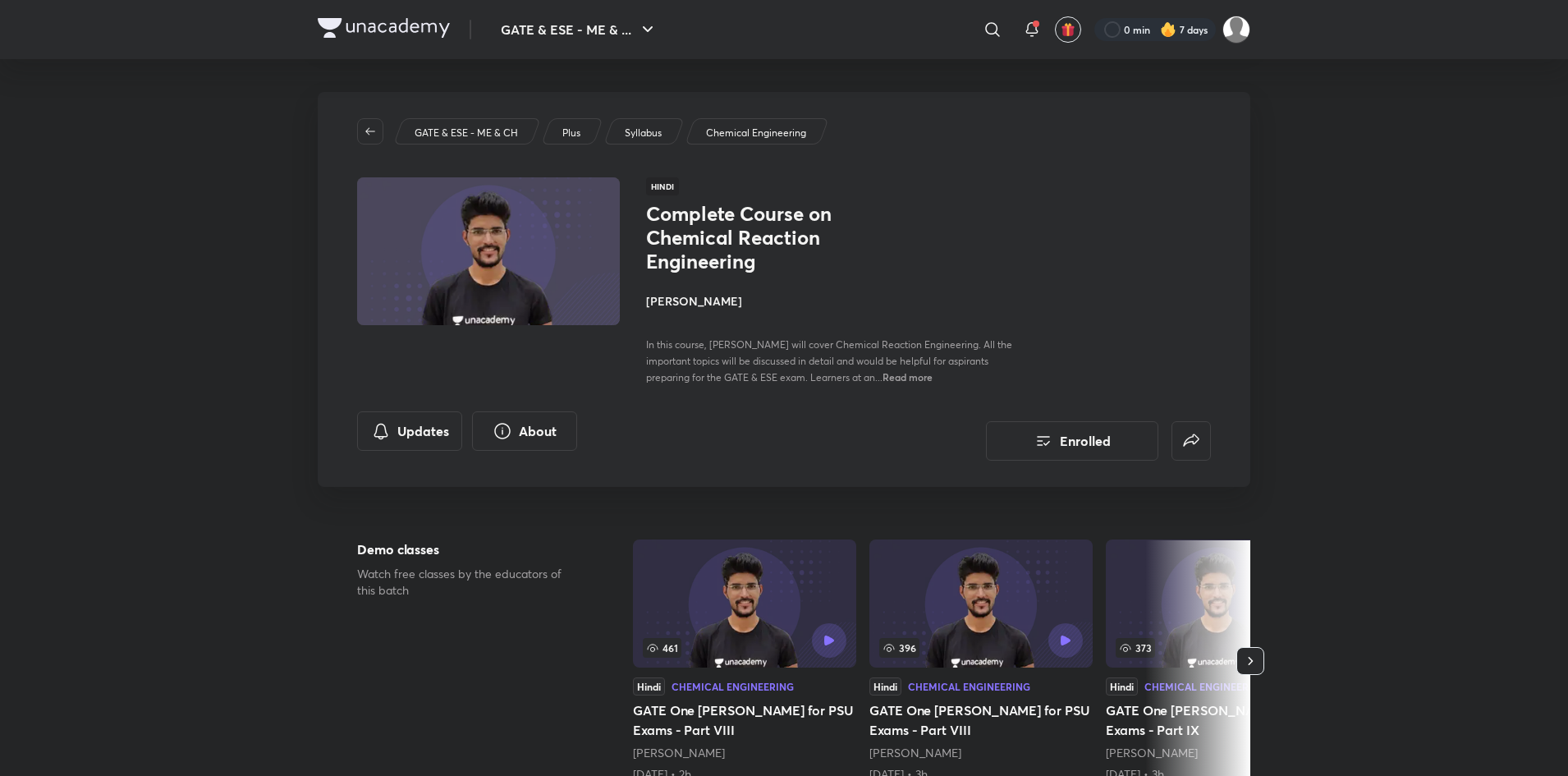
scroll to position [3504, 0]
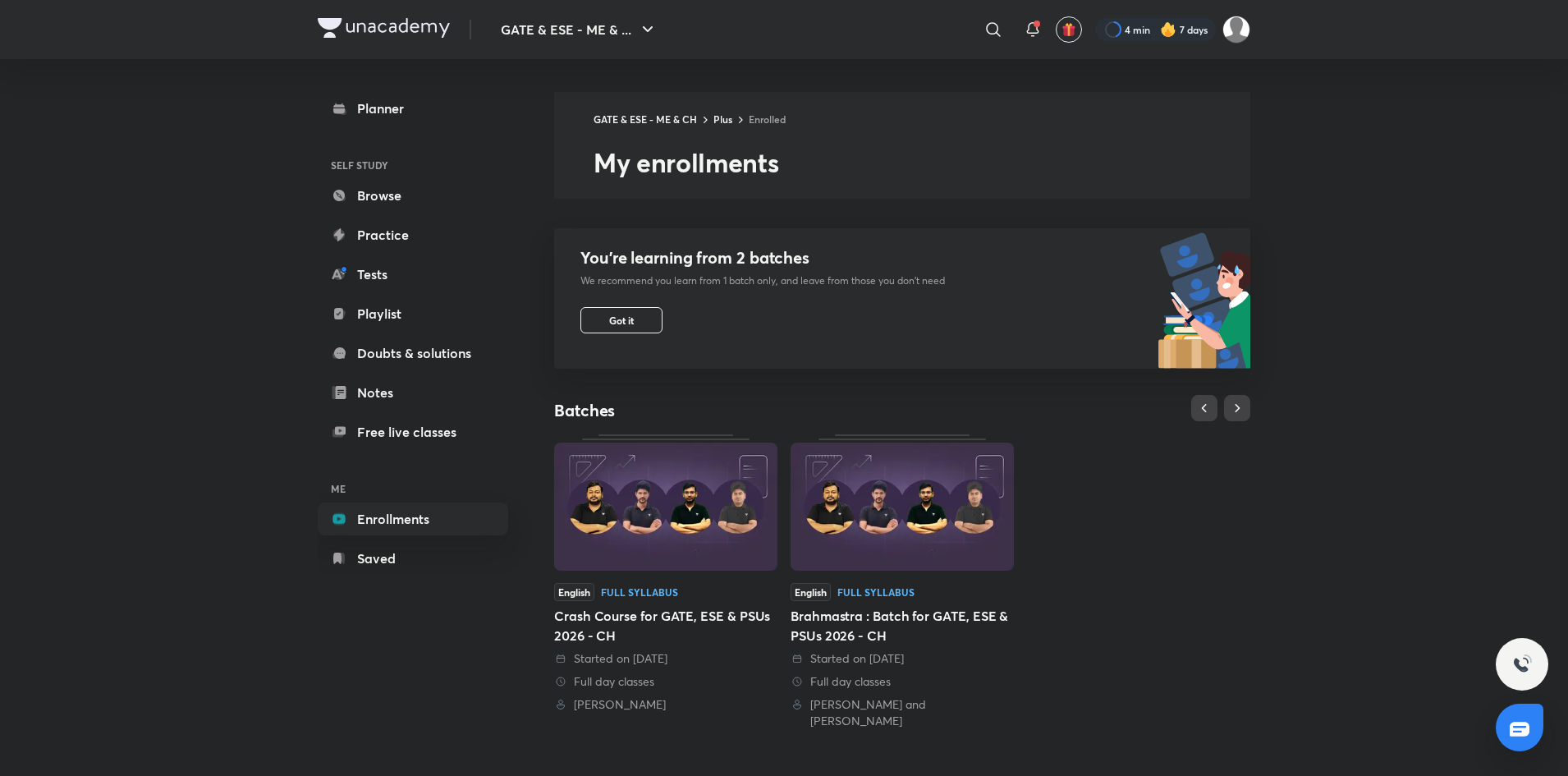
scroll to position [337, 0]
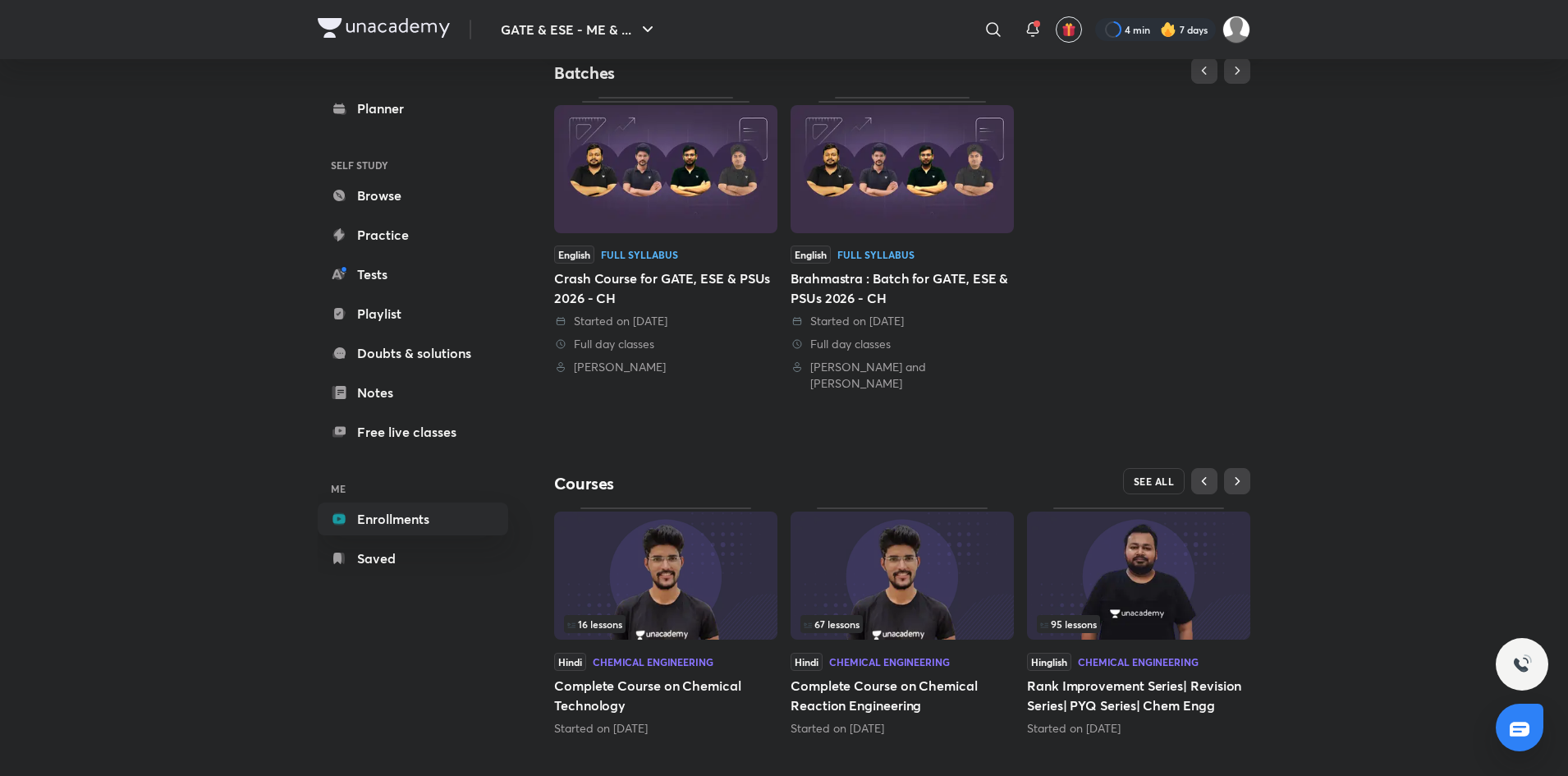
click at [1150, 475] on span "SEE ALL" at bounding box center [1154, 481] width 41 height 12
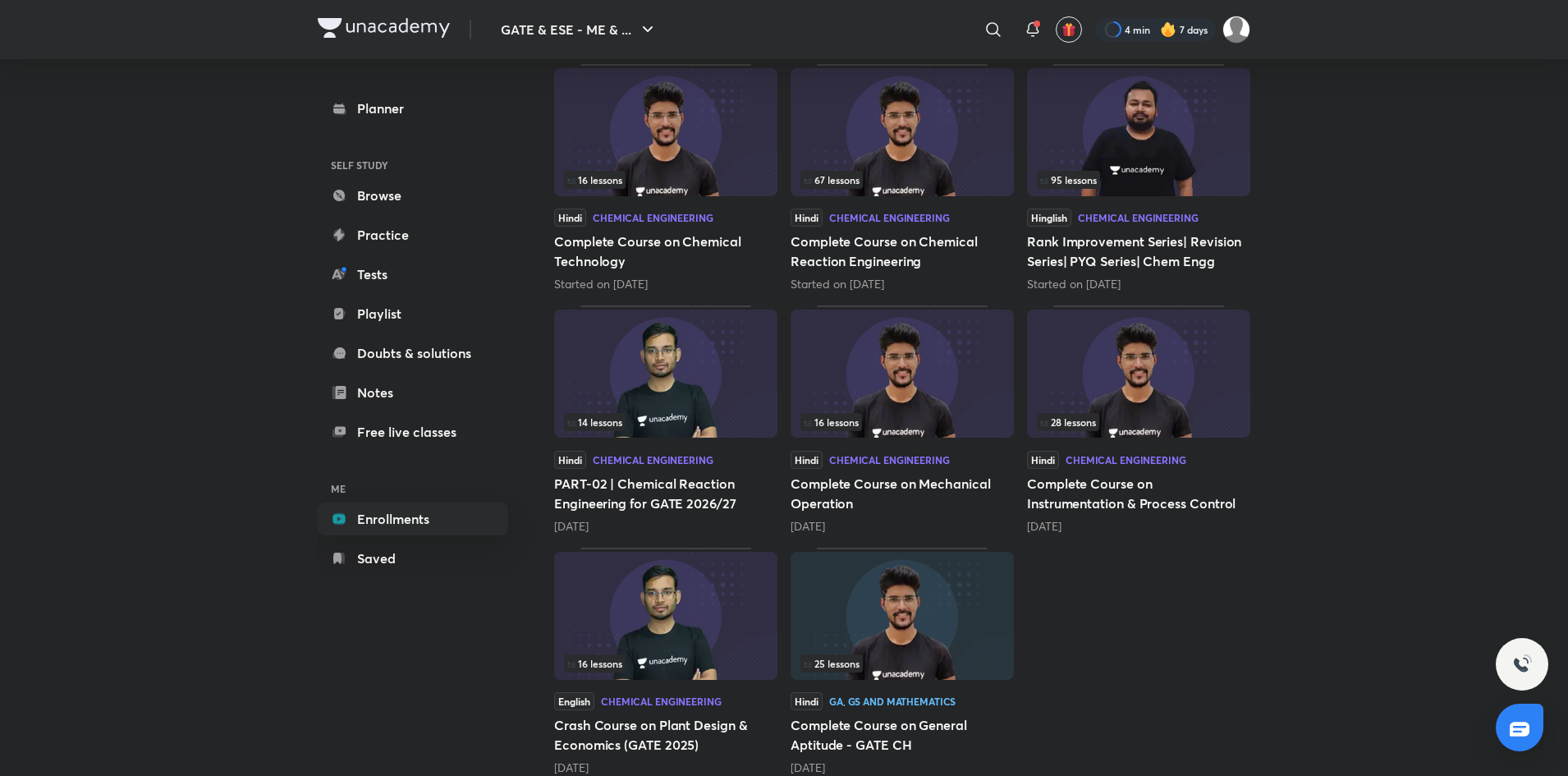
scroll to position [281, 0]
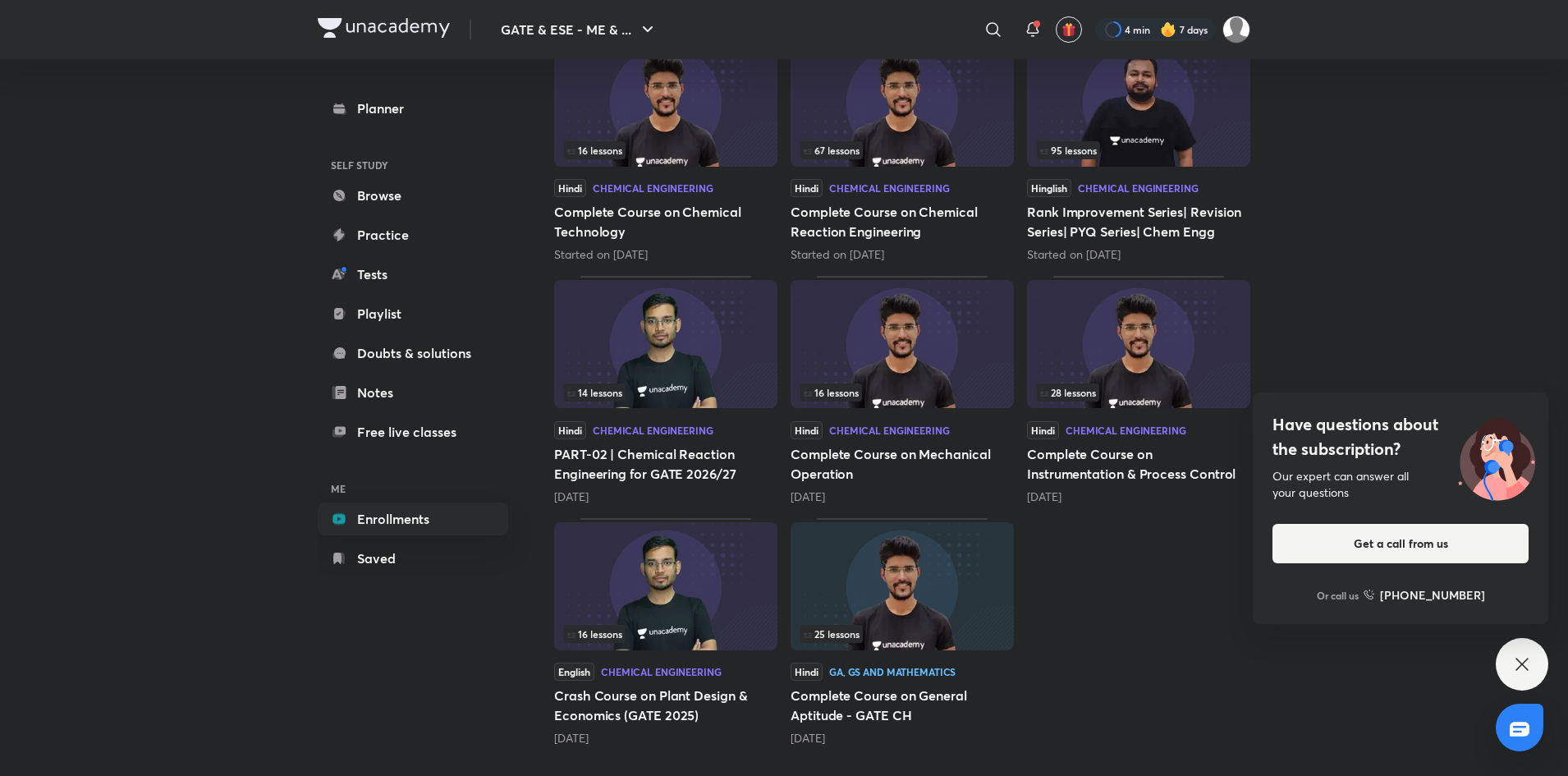
click at [1515, 661] on icon at bounding box center [1522, 665] width 20 height 20
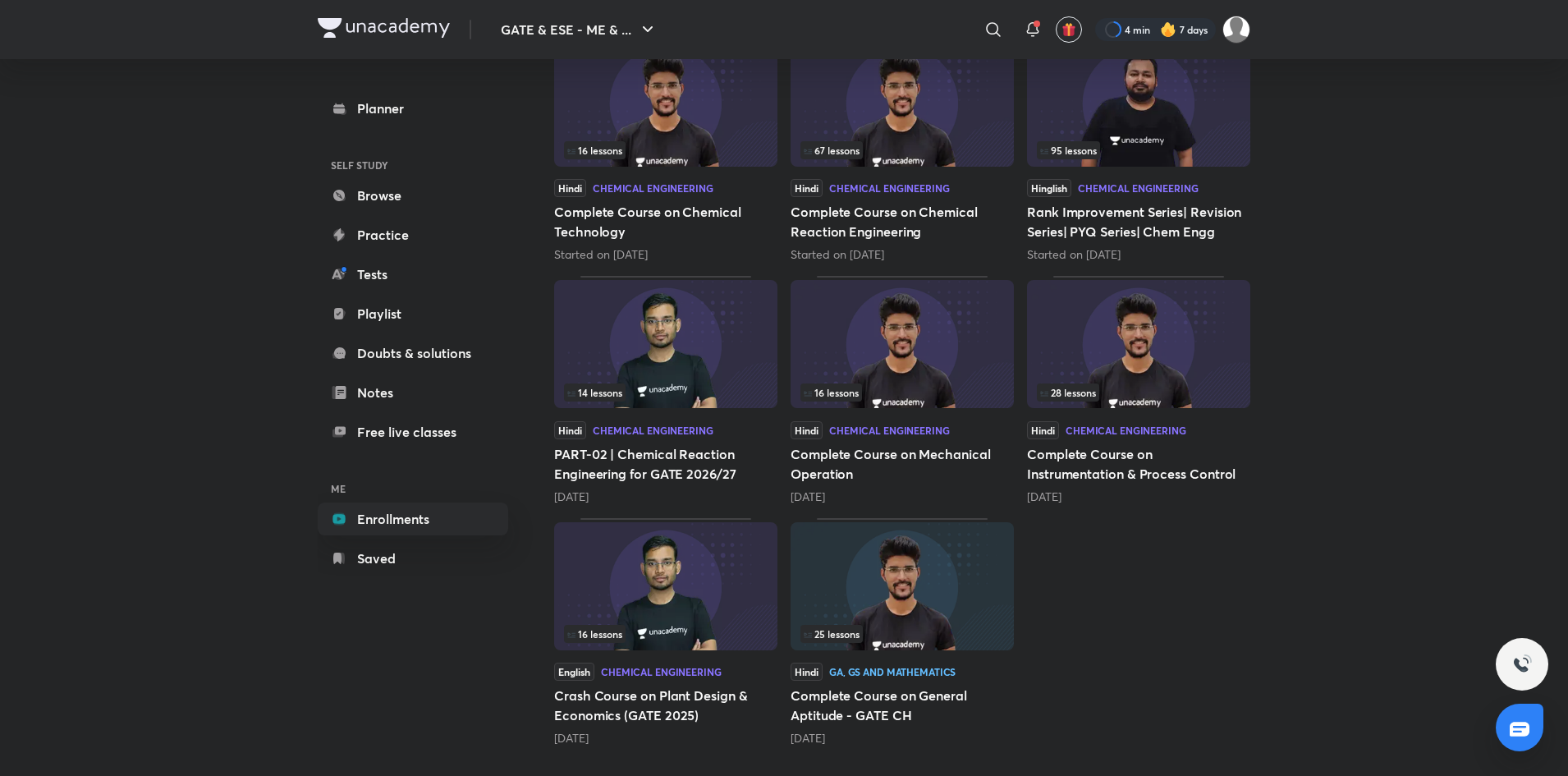
scroll to position [0, 0]
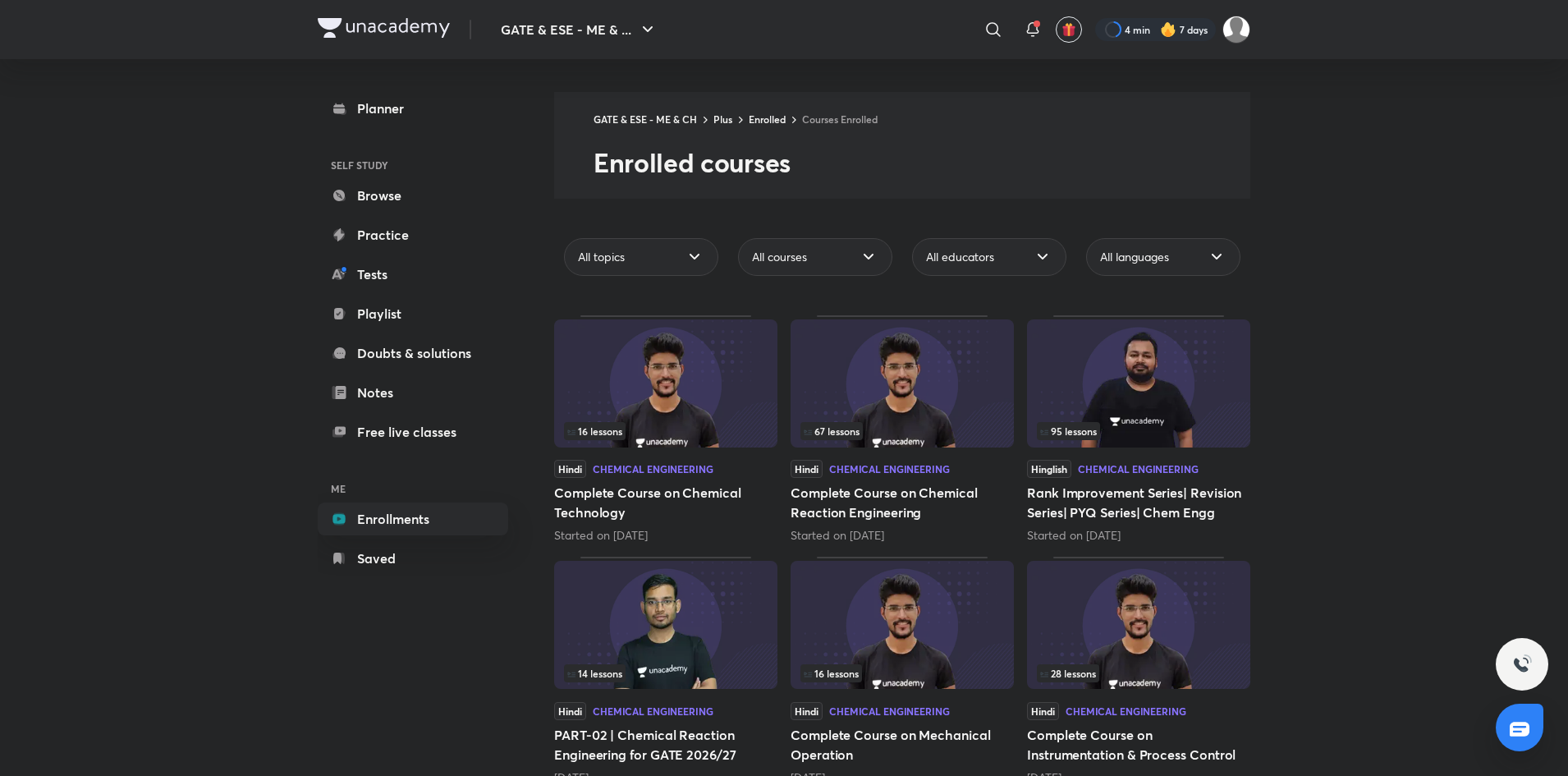
click at [669, 416] on img at bounding box center [665, 383] width 223 height 128
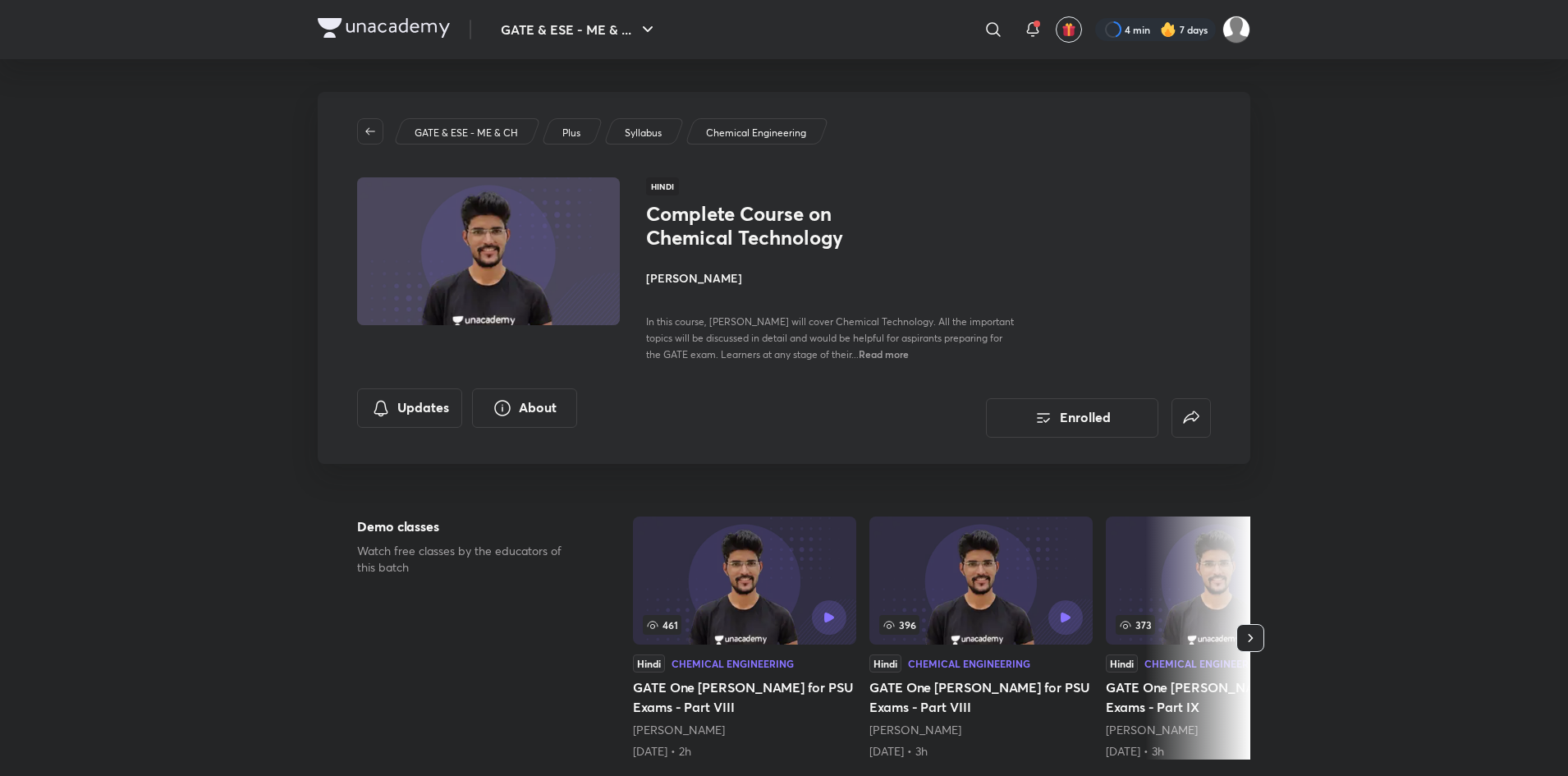
click at [697, 274] on h4 "[PERSON_NAME]" at bounding box center [830, 277] width 368 height 17
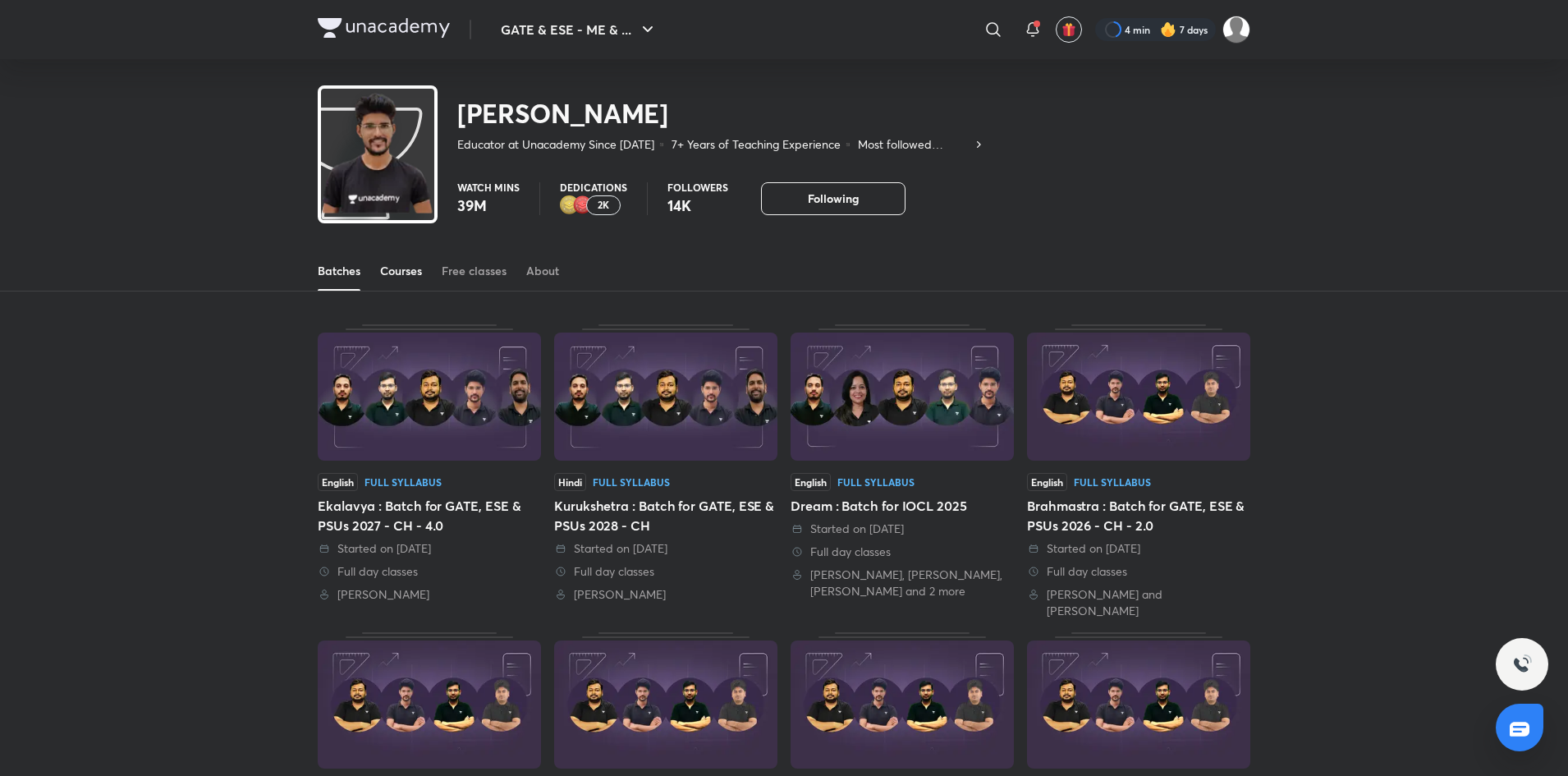
click at [403, 274] on div "Courses" at bounding box center [401, 271] width 42 height 17
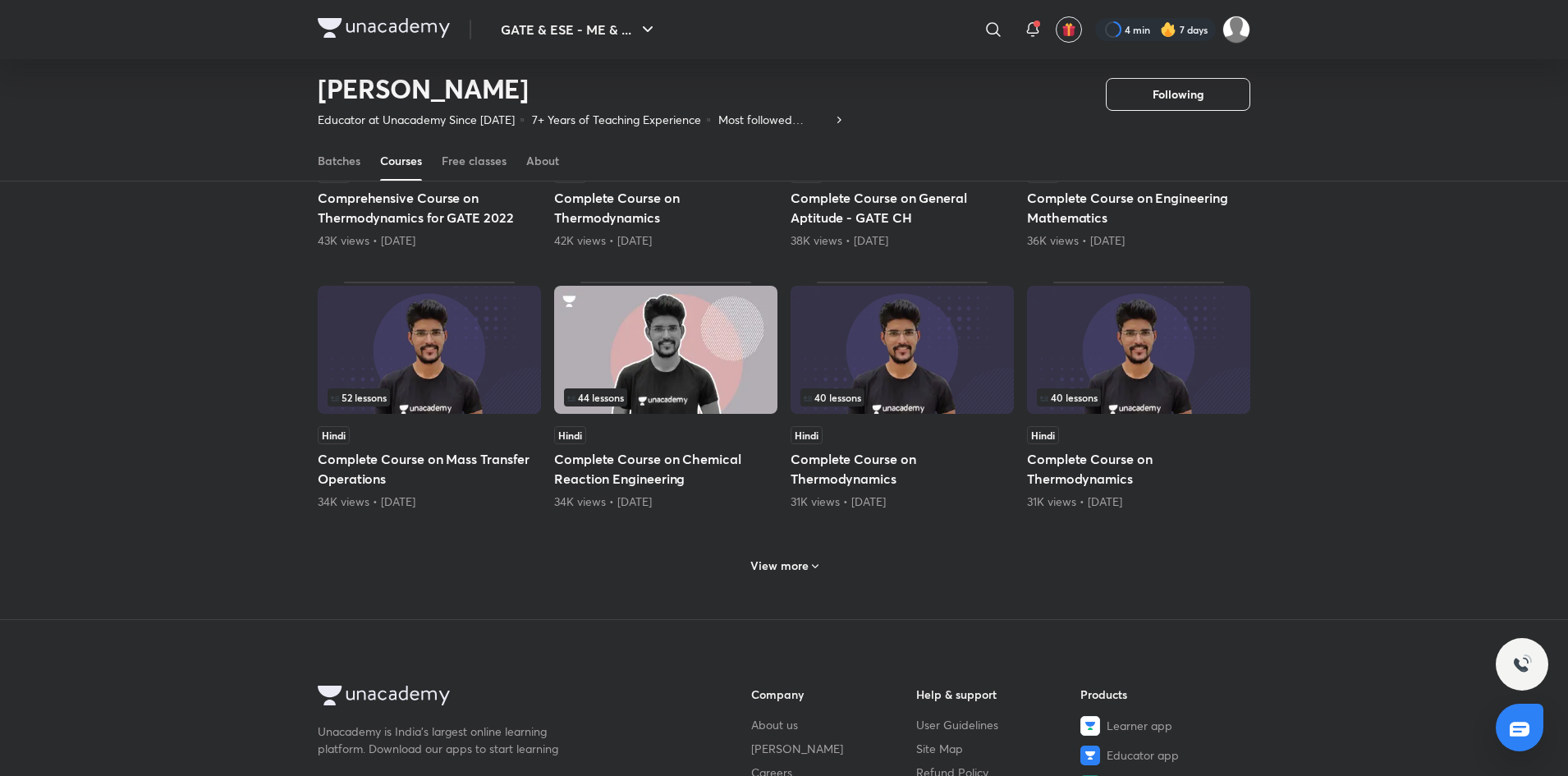
scroll to position [568, 0]
click at [769, 570] on h6 "View more" at bounding box center [779, 567] width 58 height 17
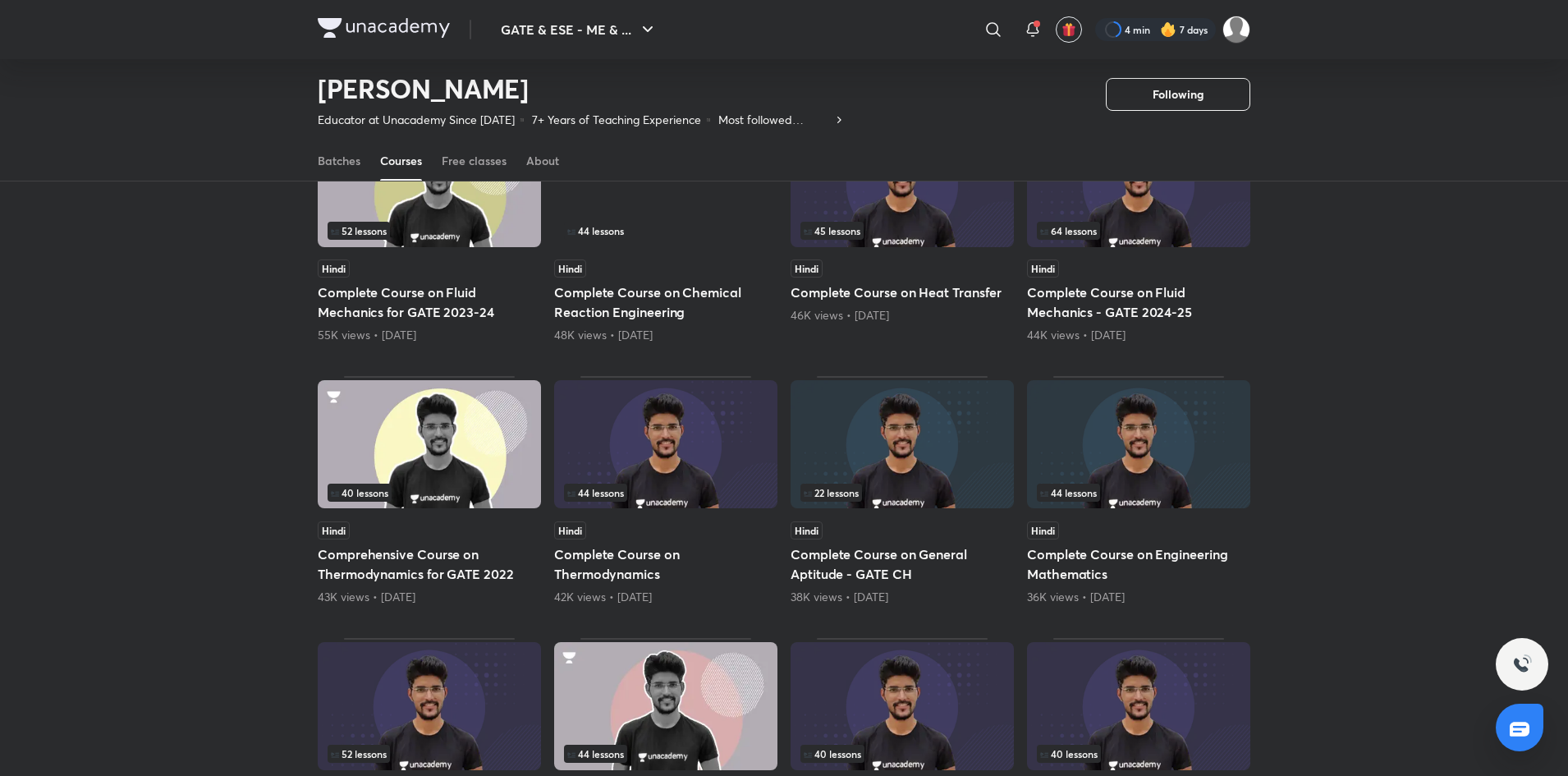
scroll to position [0, 0]
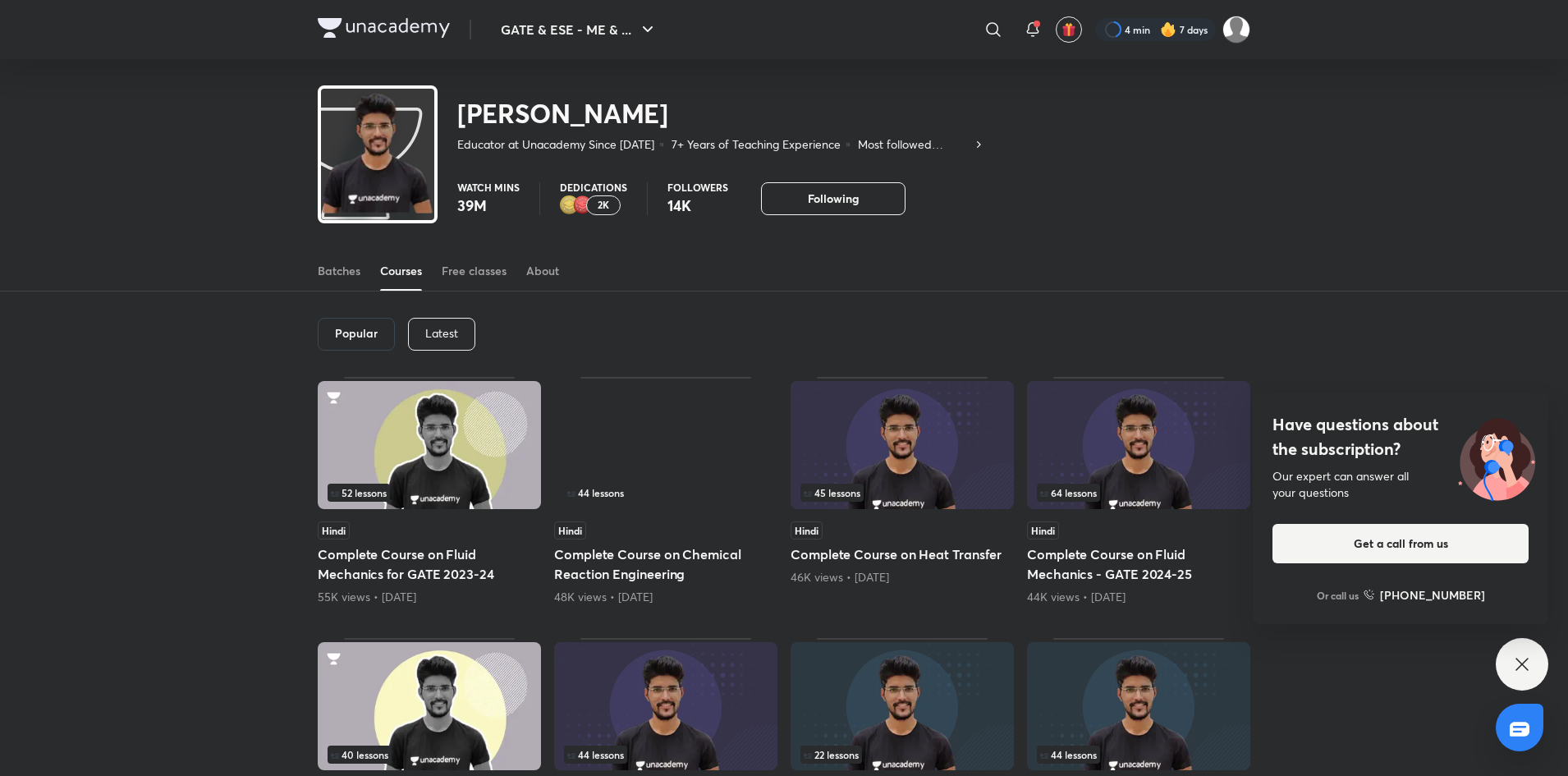
click at [446, 329] on p "Latest" at bounding box center [442, 333] width 33 height 13
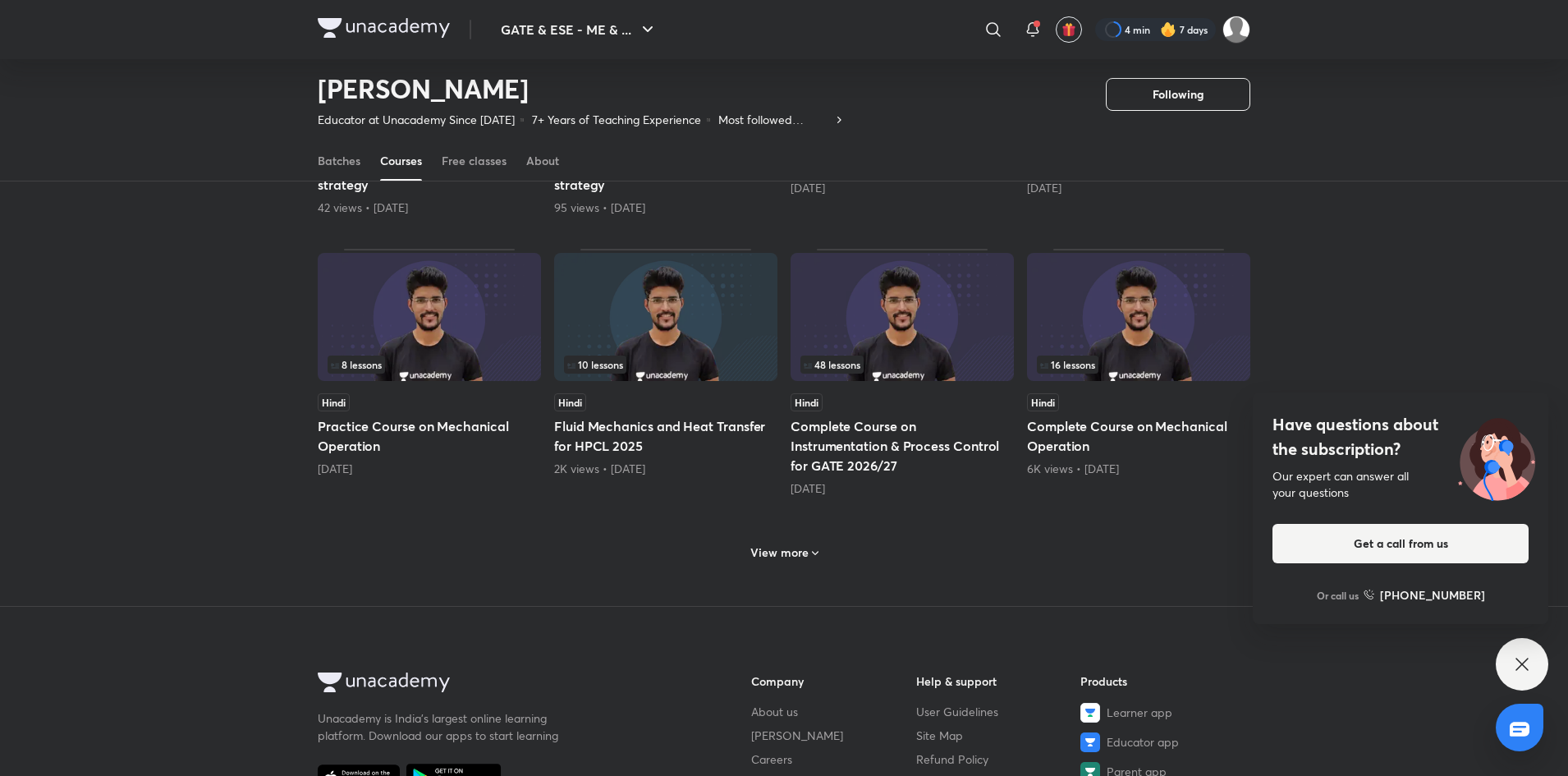
scroll to position [602, 0]
click at [813, 543] on div "View more" at bounding box center [784, 552] width 81 height 27
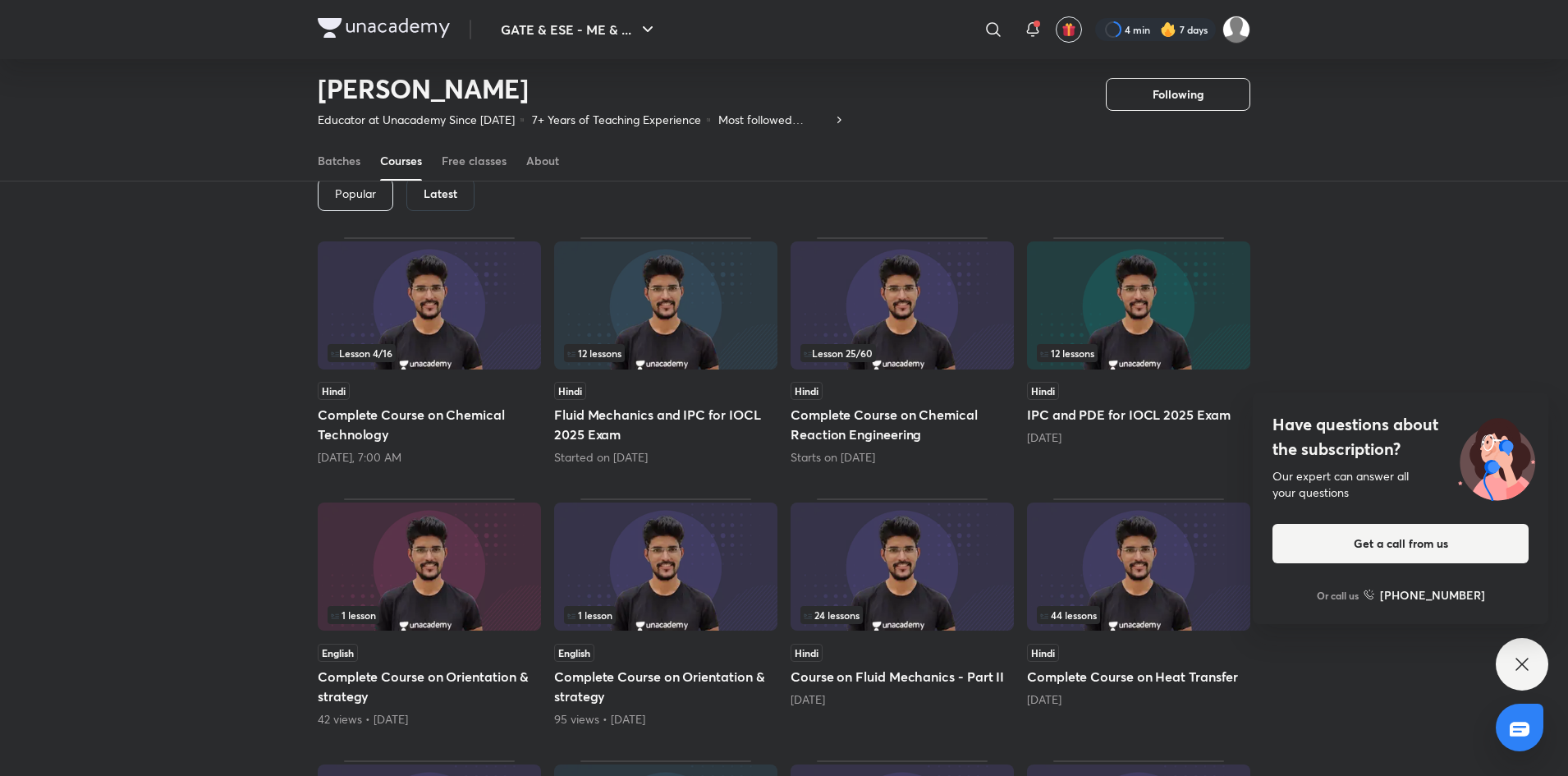
scroll to position [88, 0]
click at [1148, 572] on img at bounding box center [1138, 569] width 223 height 128
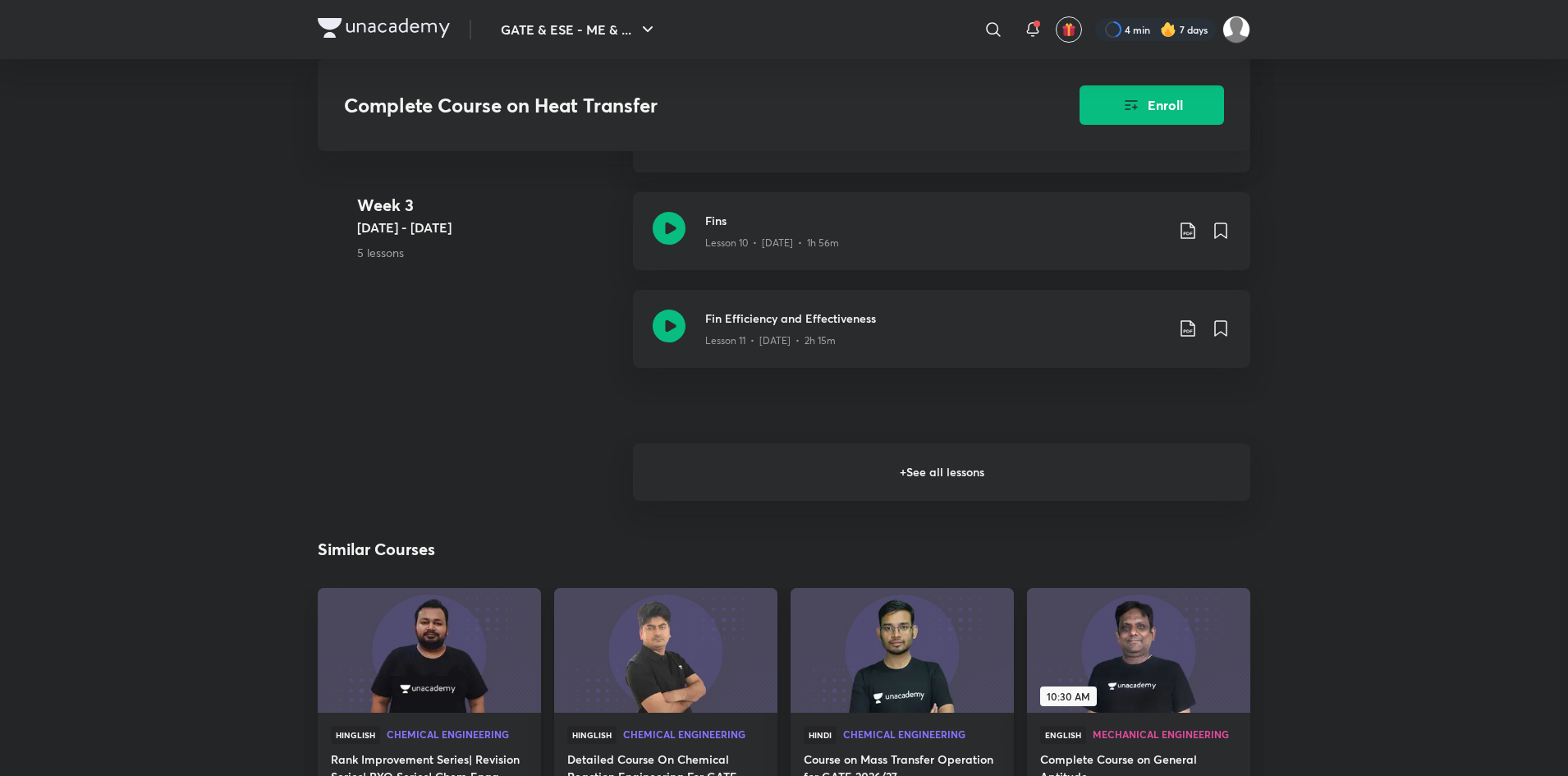
scroll to position [1922, 0]
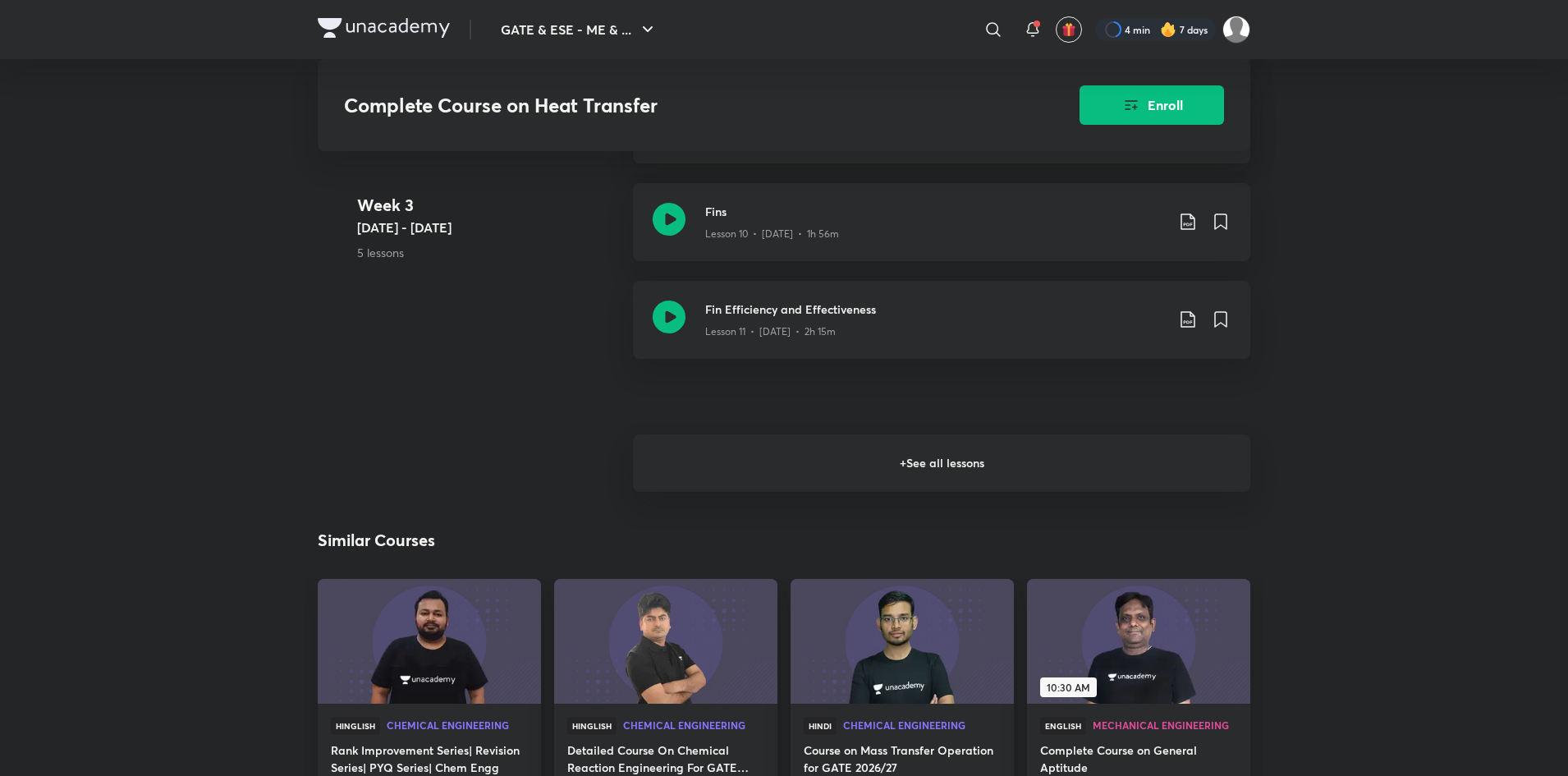
click at [1052, 475] on h6 "+ See all lessons" at bounding box center [941, 463] width 617 height 57
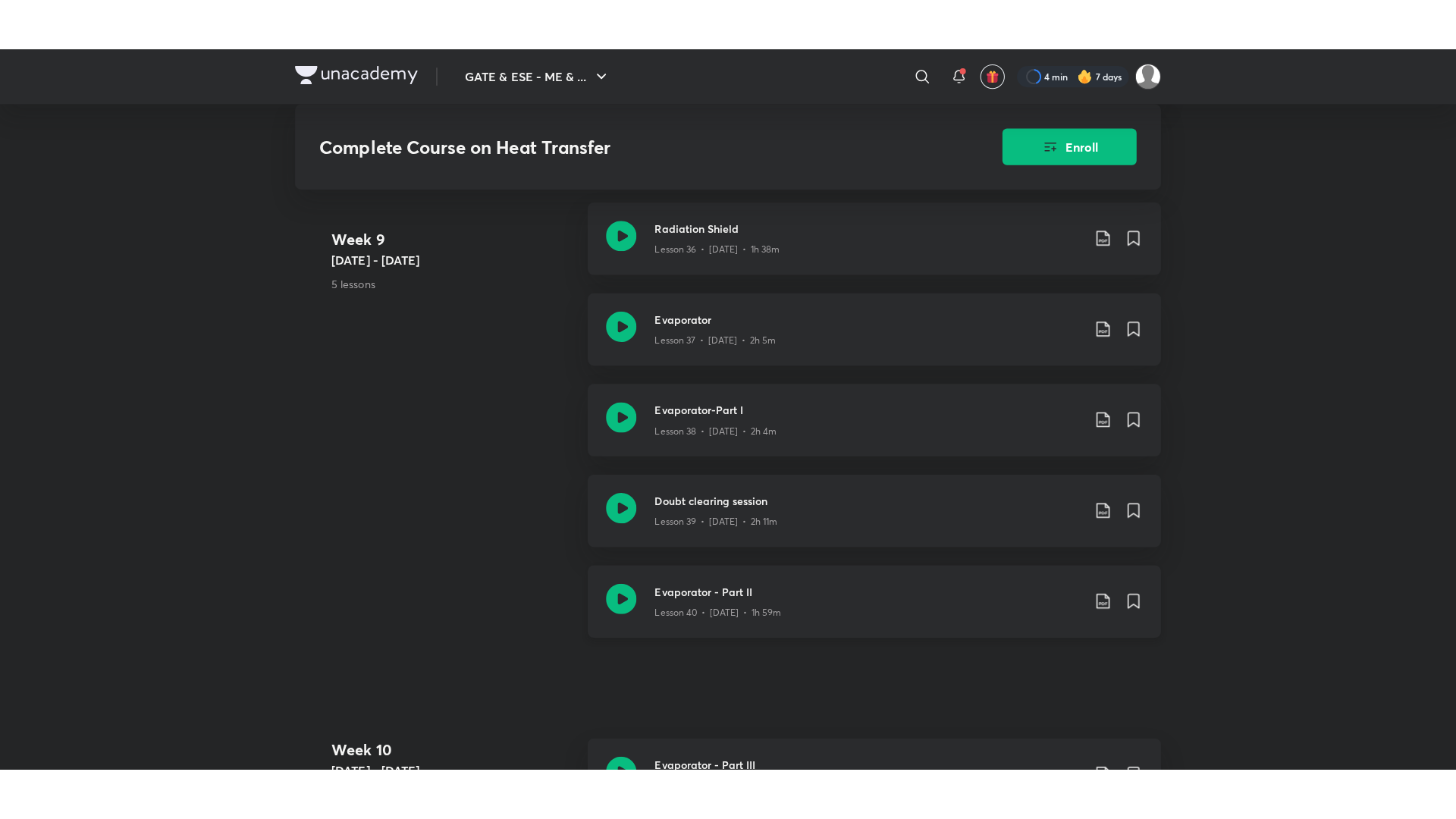
scroll to position [4626, 0]
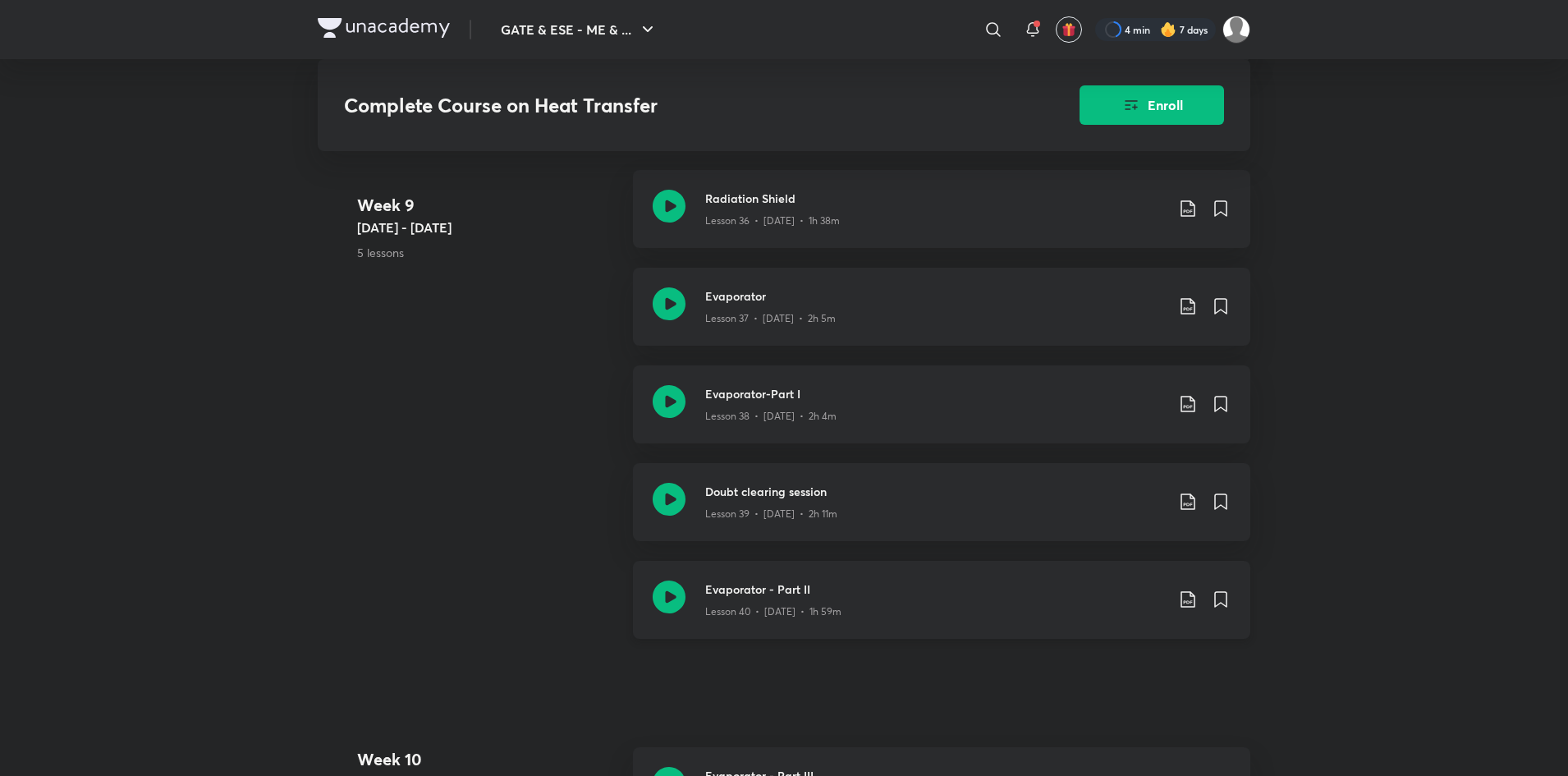
click at [1063, 597] on h3 "Evaporator - Part II" at bounding box center [934, 589] width 459 height 17
